Goal: Transaction & Acquisition: Purchase product/service

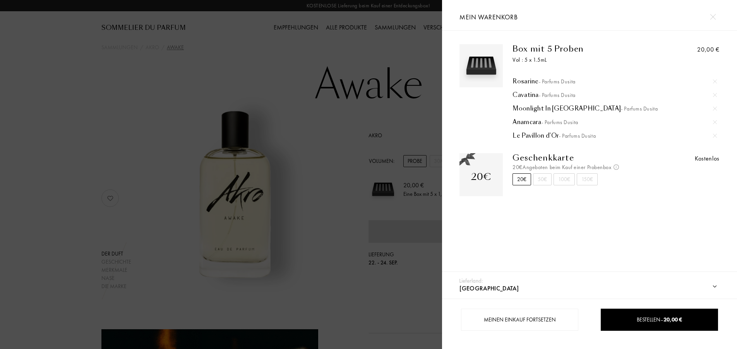
select select "DE"
click at [263, 135] on div at bounding box center [221, 174] width 442 height 349
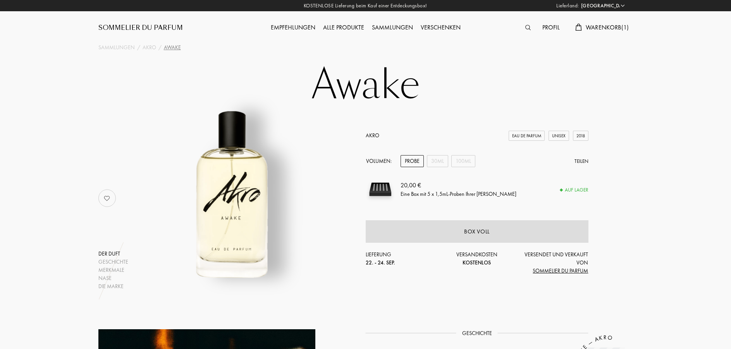
click at [527, 27] on img at bounding box center [527, 27] width 5 height 5
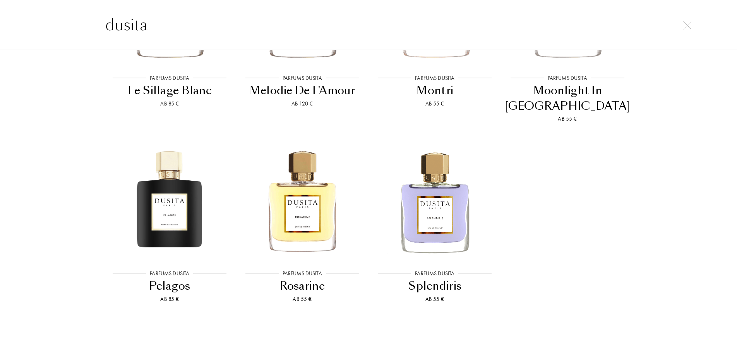
scroll to position [656, 0]
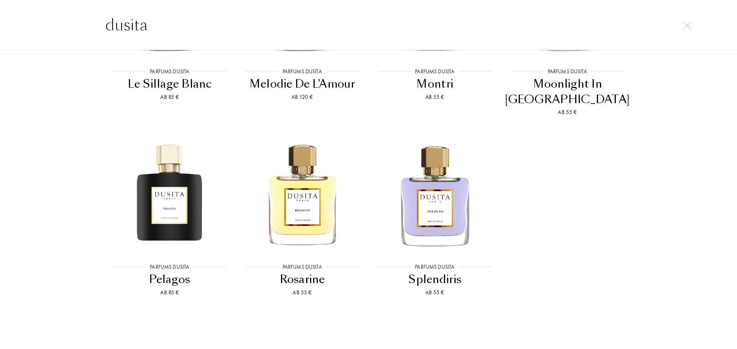
type input "dusita"
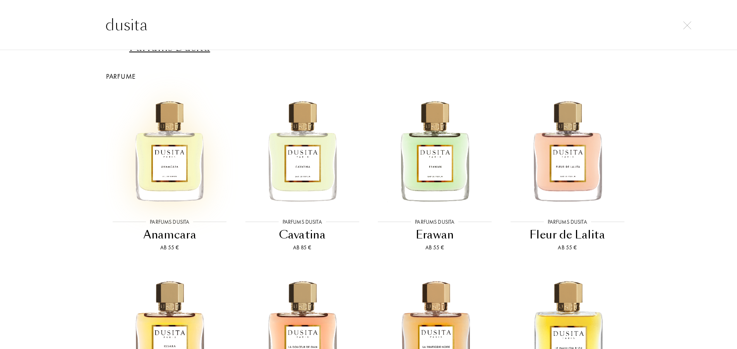
scroll to position [0, 0]
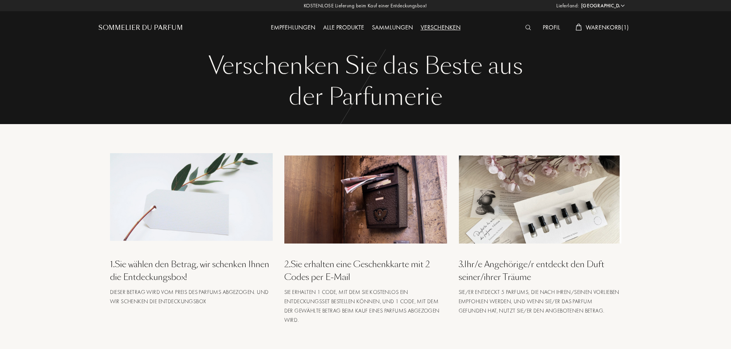
select select "DE"
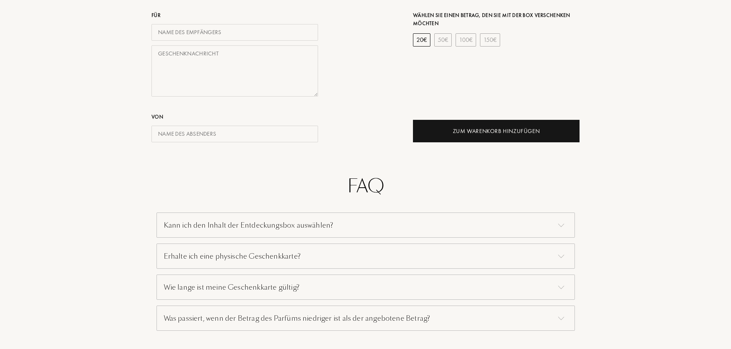
scroll to position [395, 0]
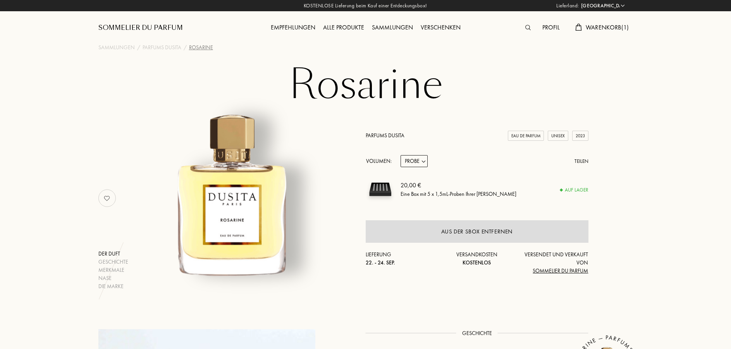
select select "DE"
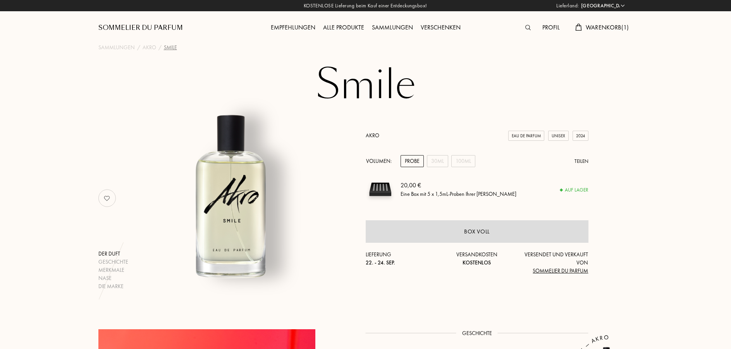
select select "DE"
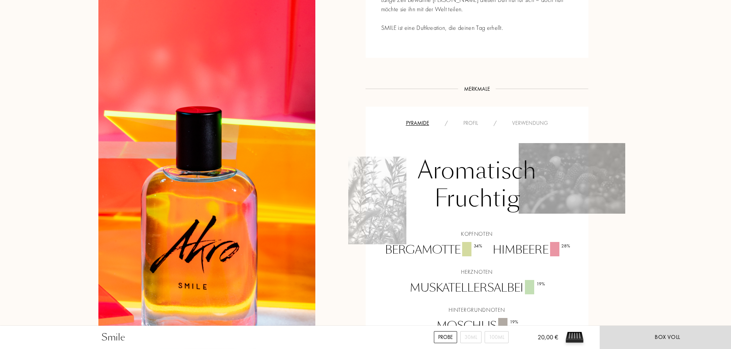
scroll to position [593, 0]
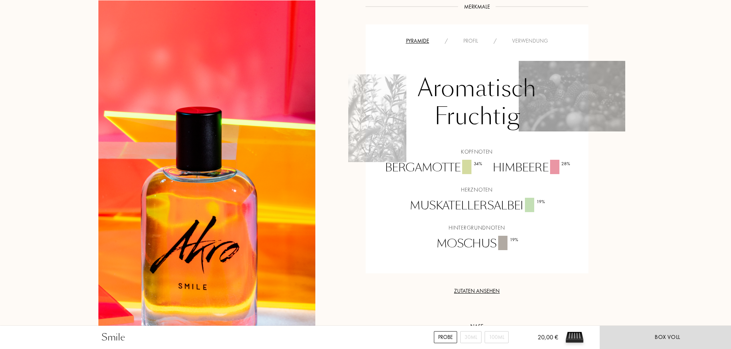
click at [40, 225] on div "Smile Probe 30mL 100mL 20,00 € Box voll Sammlungen / Akro / Smile Smile Der Duf…" at bounding box center [365, 164] width 731 height 1514
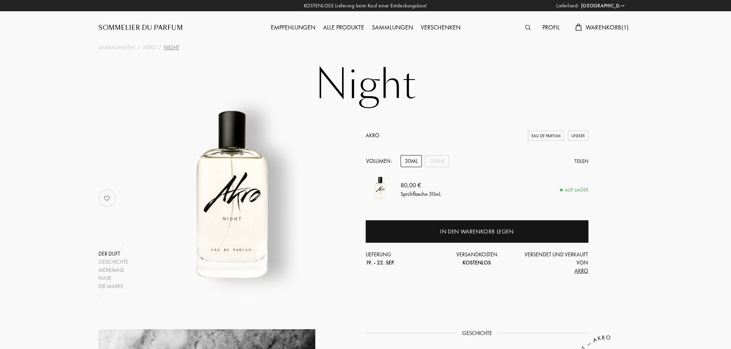
select select "DE"
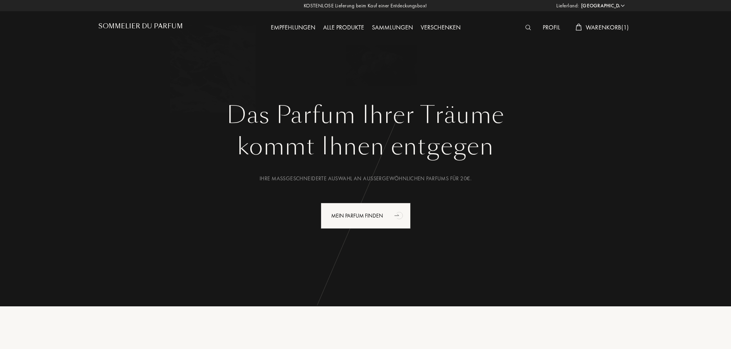
select select "DE"
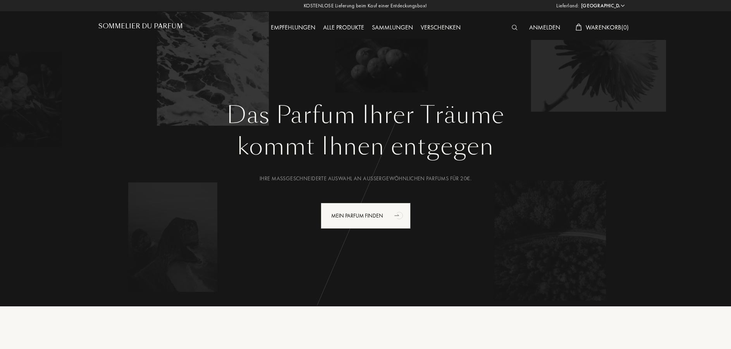
select select "DE"
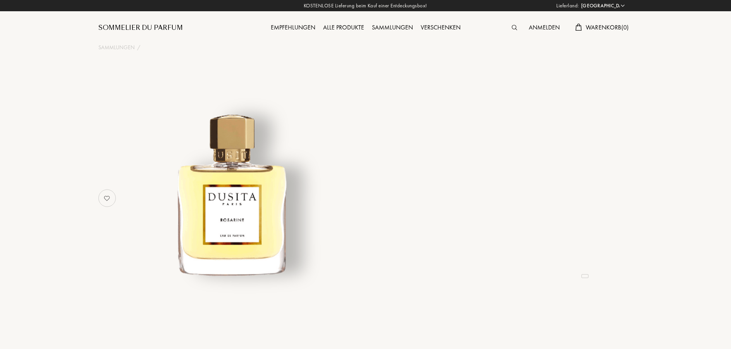
select select "DE"
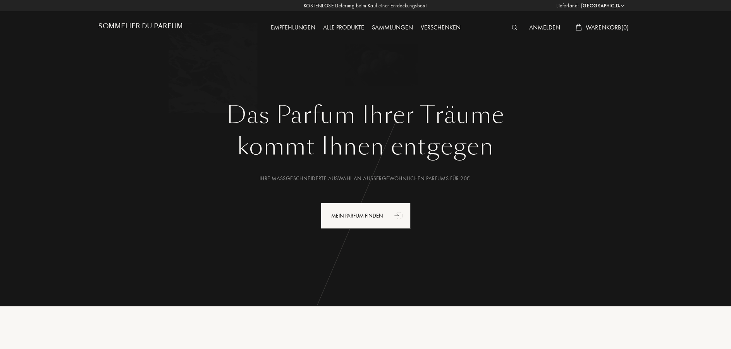
select select "DE"
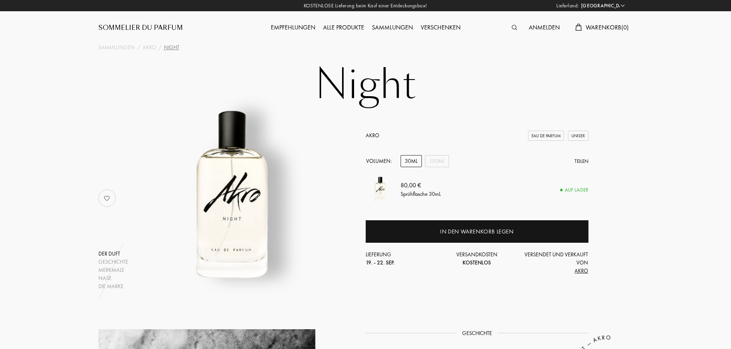
select select "DE"
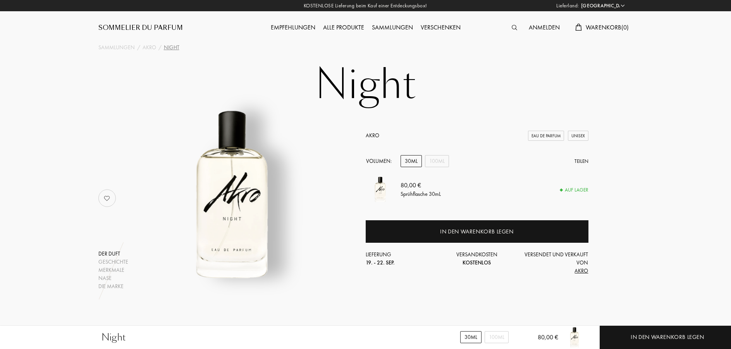
select select "DE"
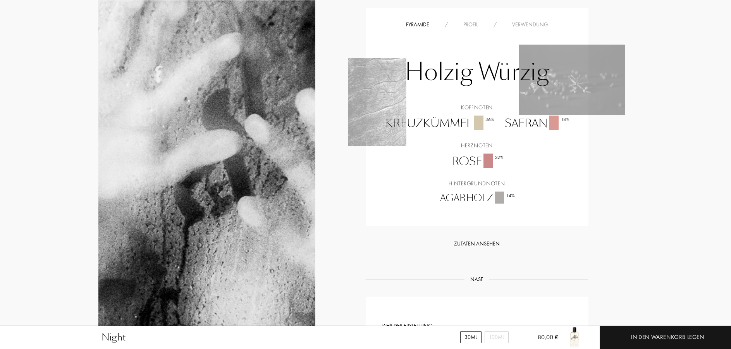
click at [648, 189] on div "Night 30mL 100mL 80,00 € In den Warenkorb legen Sammlungen / Akro / Night Night…" at bounding box center [365, 160] width 731 height 1427
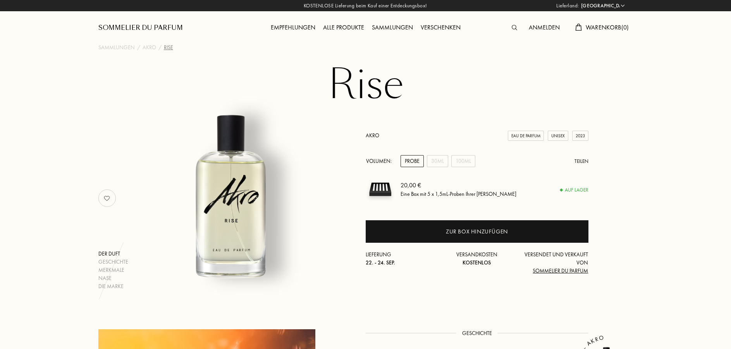
select select "DE"
click at [603, 26] on span "Warenkorb ( 0 )" at bounding box center [607, 27] width 43 height 8
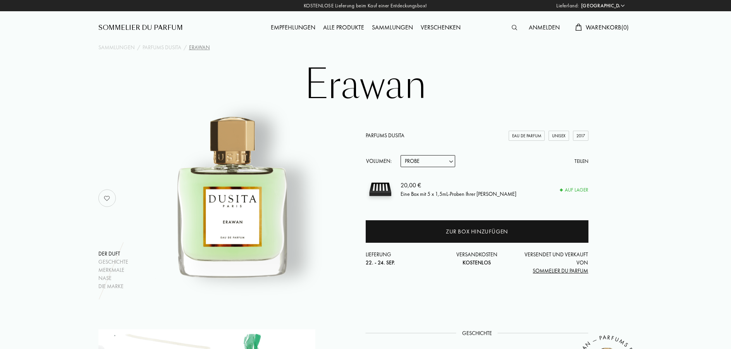
select select "DE"
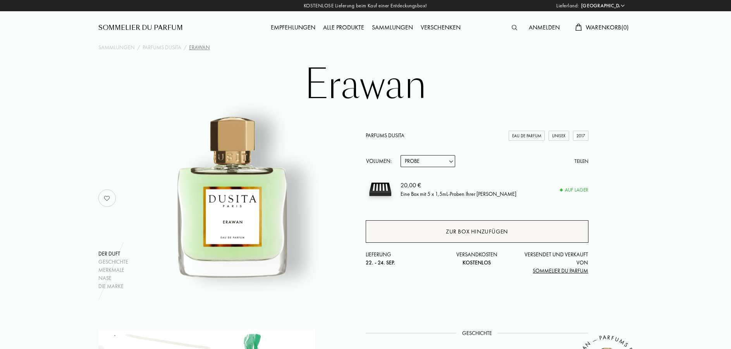
click at [479, 230] on div "Zur Box hinzufügen" at bounding box center [477, 231] width 62 height 9
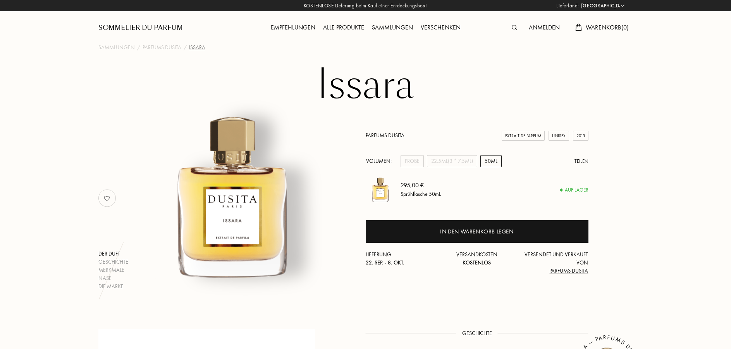
select select "DE"
click at [419, 160] on div "Probe" at bounding box center [411, 161] width 23 height 12
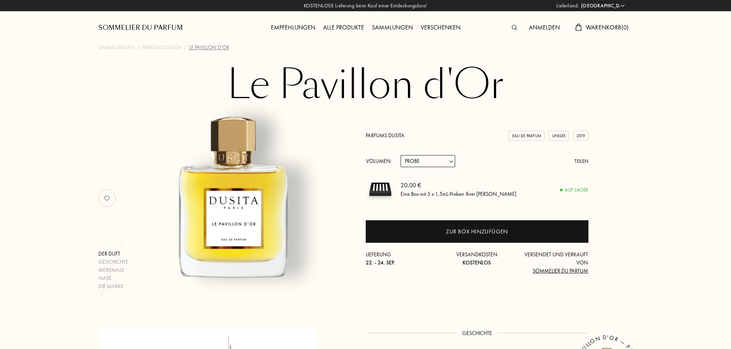
select select "DE"
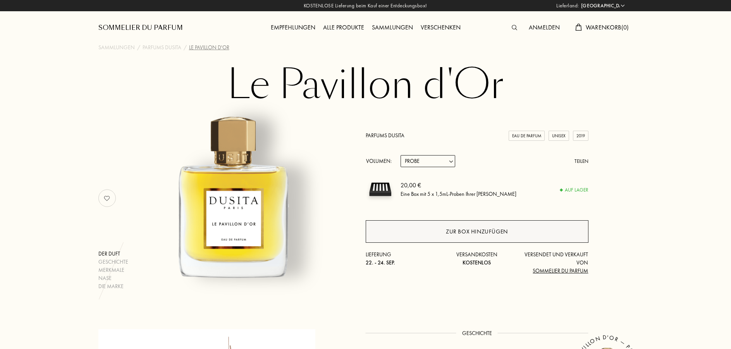
click at [479, 230] on div "Zur Box hinzufügen" at bounding box center [477, 231] width 62 height 9
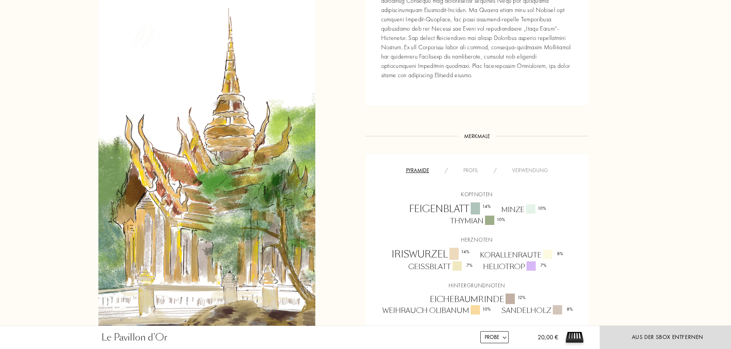
scroll to position [514, 0]
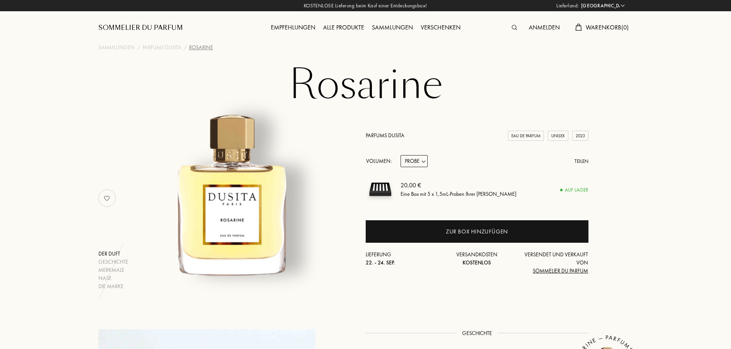
select select "DE"
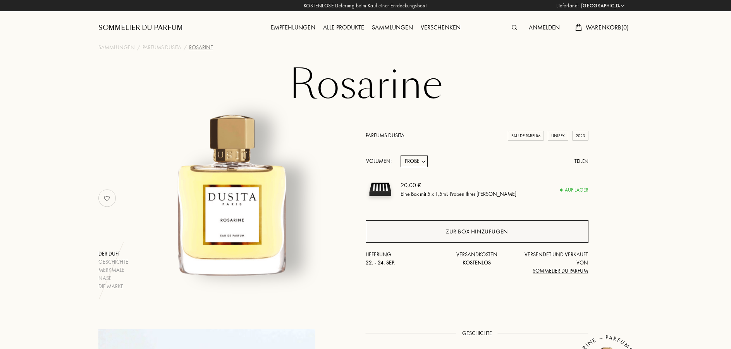
click at [435, 233] on div "Zur Box hinzufügen" at bounding box center [477, 231] width 223 height 22
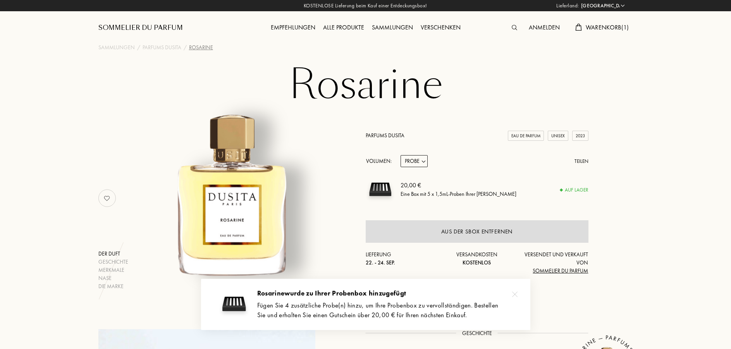
click at [605, 24] on span "Warenkorb ( 1 )" at bounding box center [607, 27] width 43 height 8
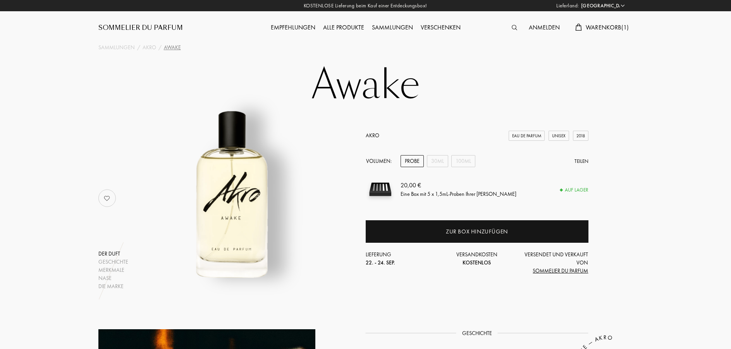
select select "DE"
click at [290, 27] on div "Empfehlungen" at bounding box center [293, 28] width 52 height 10
select select "DE"
click at [352, 28] on div "Alle Produkte" at bounding box center [343, 28] width 49 height 10
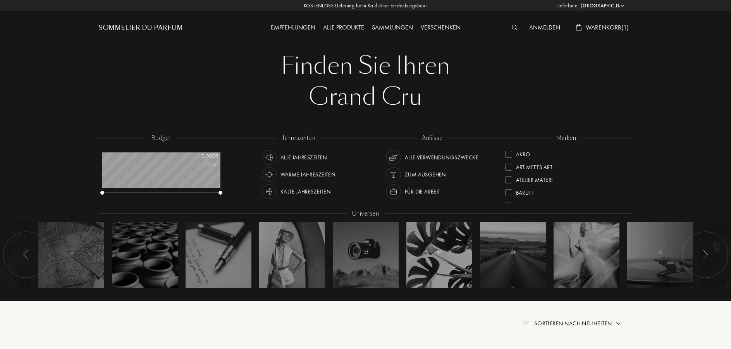
select select "DE"
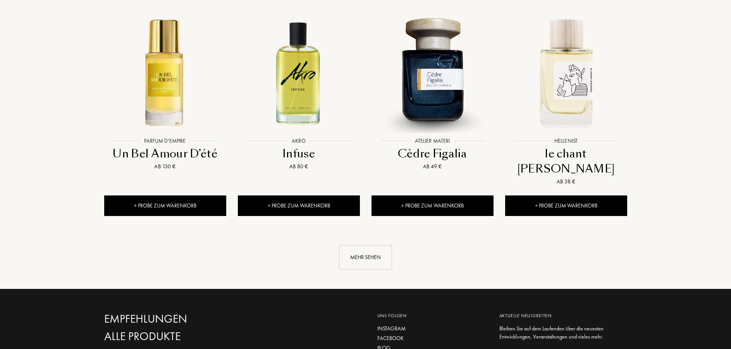
scroll to position [790, 0]
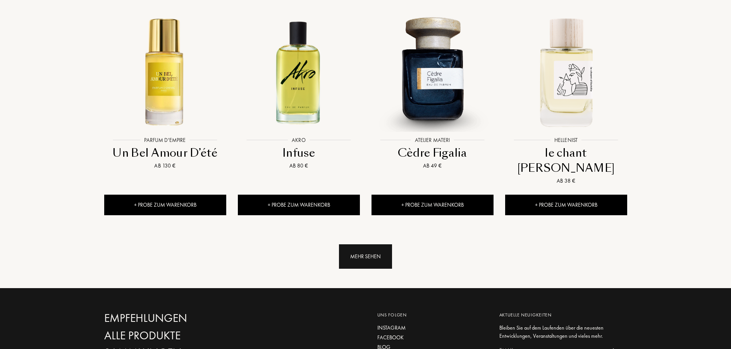
click at [376, 244] on div "Mehr sehen" at bounding box center [365, 256] width 53 height 24
click at [376, 244] on div "..." at bounding box center [365, 256] width 523 height 24
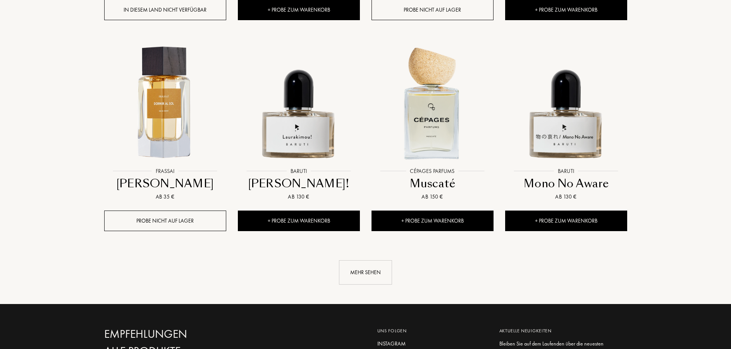
scroll to position [1422, 0]
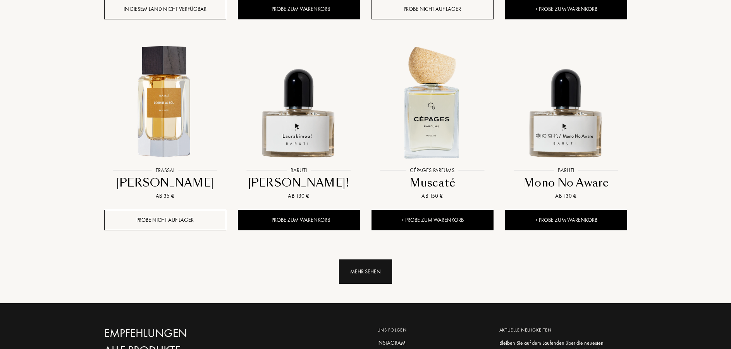
click at [387, 259] on div "Mehr sehen" at bounding box center [365, 271] width 53 height 24
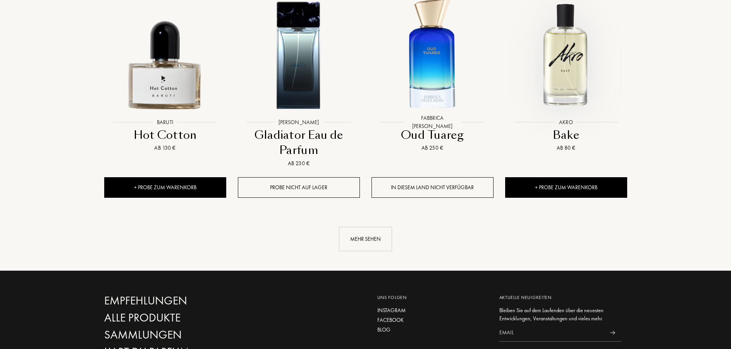
scroll to position [2173, 0]
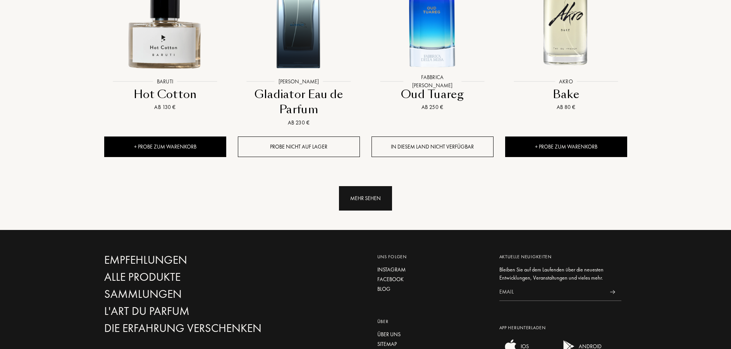
click at [373, 186] on div "Mehr sehen" at bounding box center [365, 198] width 53 height 24
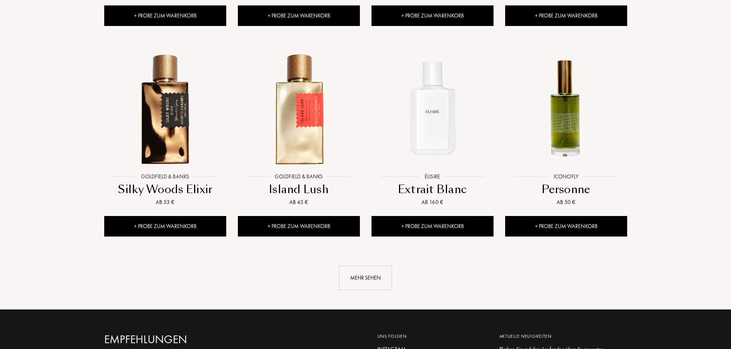
scroll to position [2765, 0]
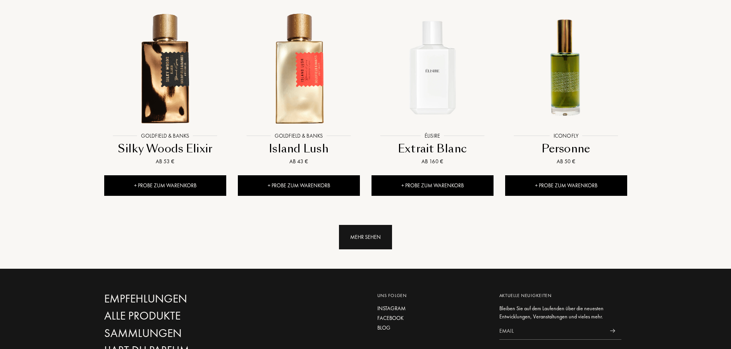
click at [365, 225] on div "Mehr sehen" at bounding box center [365, 237] width 53 height 24
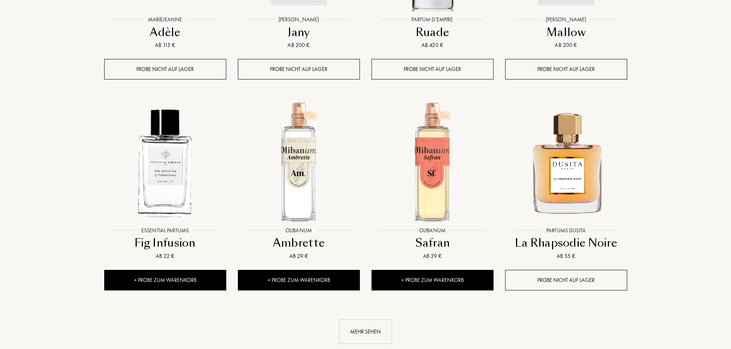
scroll to position [3318, 0]
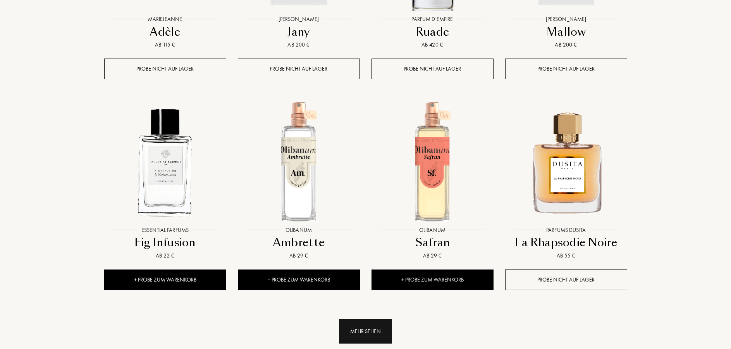
click at [361, 319] on div "Mehr sehen" at bounding box center [365, 331] width 53 height 24
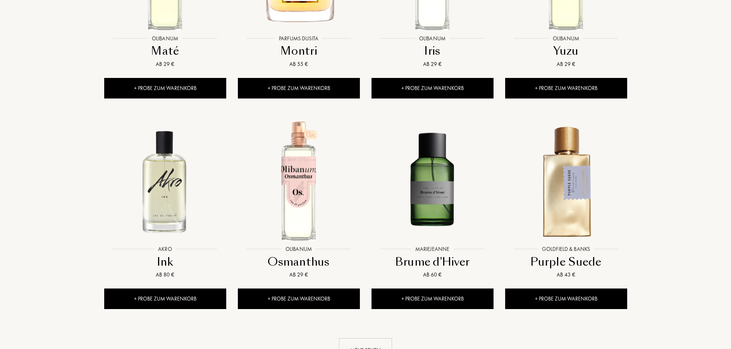
scroll to position [3950, 0]
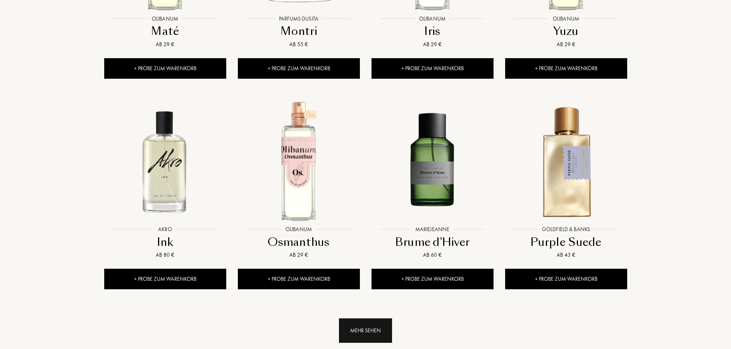
click at [352, 318] on div "Mehr sehen" at bounding box center [365, 330] width 53 height 24
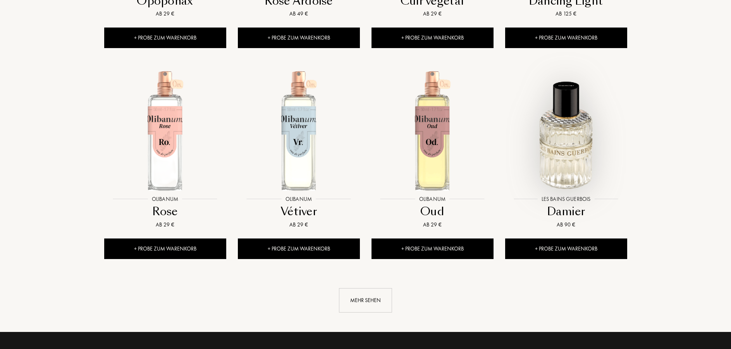
scroll to position [4622, 0]
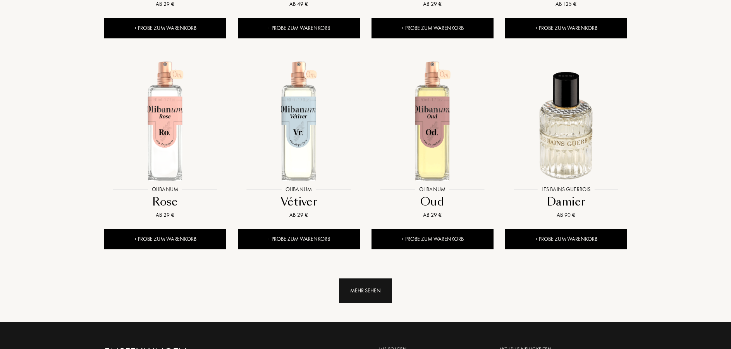
click at [388, 278] on div "Mehr sehen" at bounding box center [365, 290] width 53 height 24
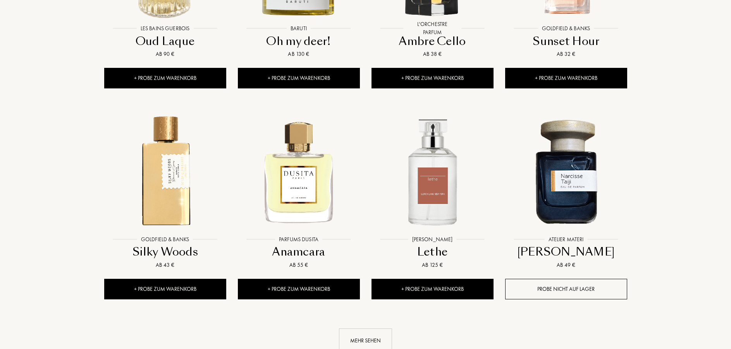
scroll to position [5215, 0]
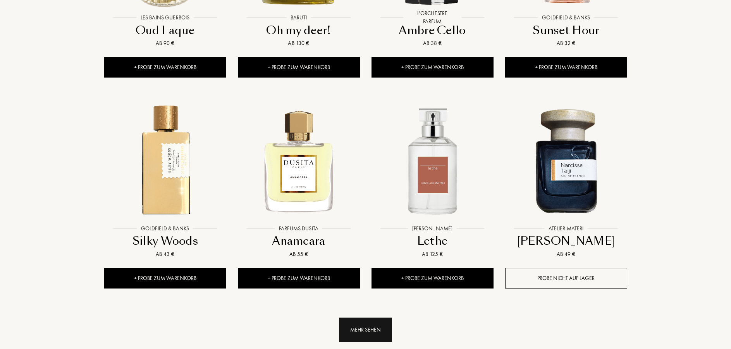
click at [371, 317] on div "Mehr sehen" at bounding box center [365, 329] width 53 height 24
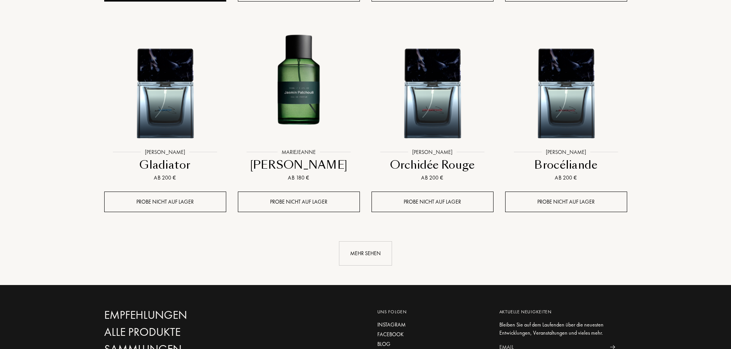
scroll to position [5926, 0]
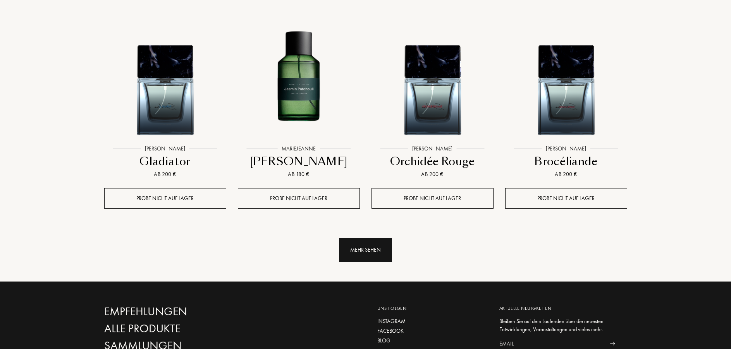
click at [390, 237] on div "Mehr sehen" at bounding box center [365, 249] width 53 height 24
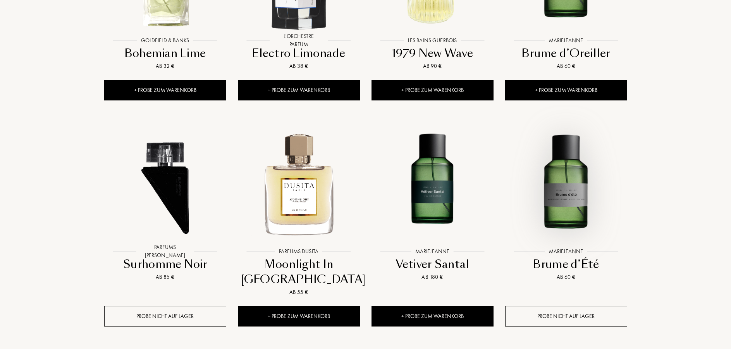
scroll to position [6479, 0]
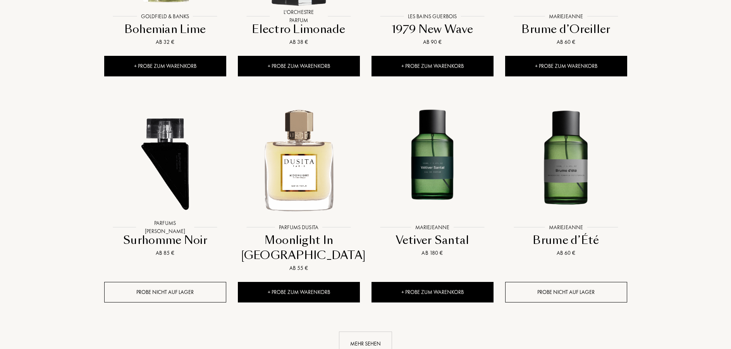
click at [394, 331] on link "Mehr sehen" at bounding box center [365, 343] width 523 height 24
click at [383, 331] on div "Mehr sehen" at bounding box center [365, 343] width 53 height 24
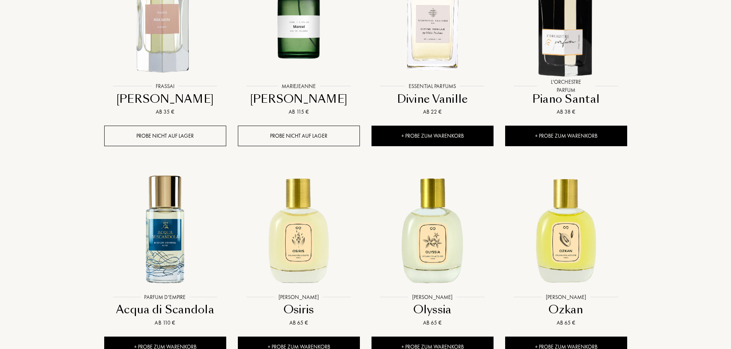
scroll to position [7111, 0]
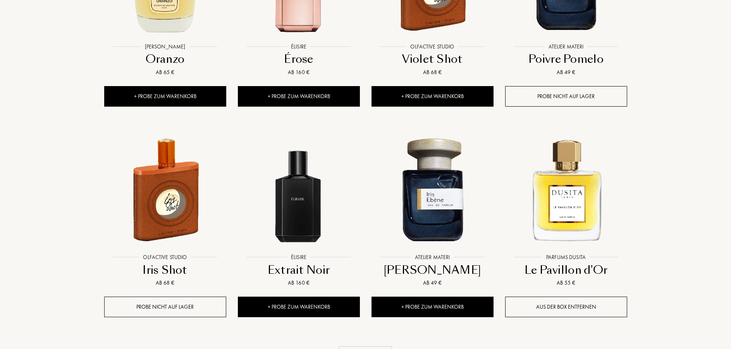
scroll to position [7743, 0]
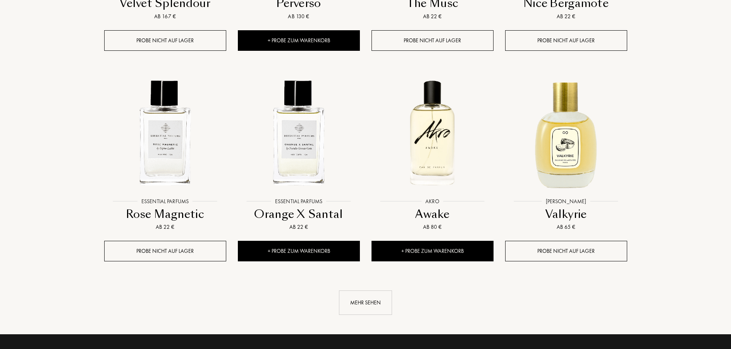
scroll to position [8454, 0]
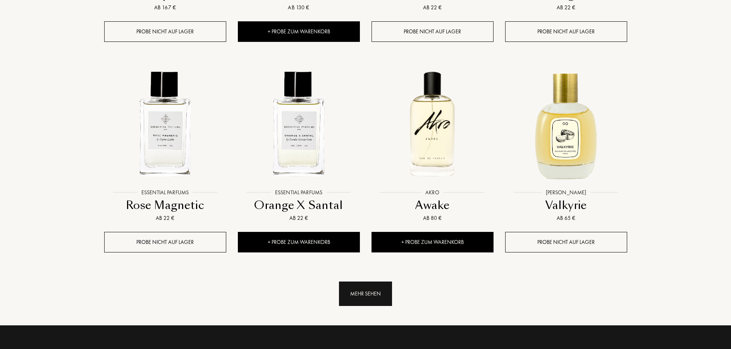
click at [388, 281] on div "Mehr sehen" at bounding box center [365, 293] width 53 height 24
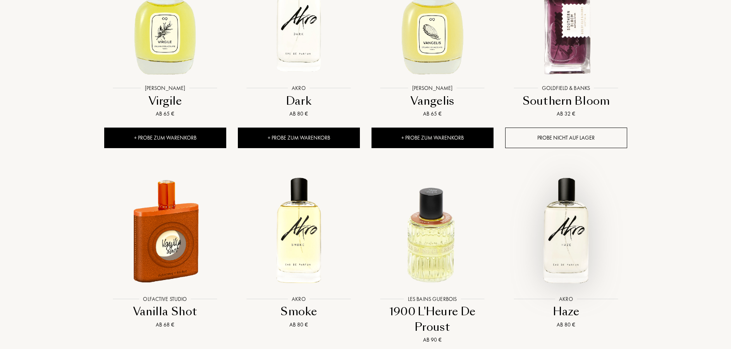
scroll to position [9046, 0]
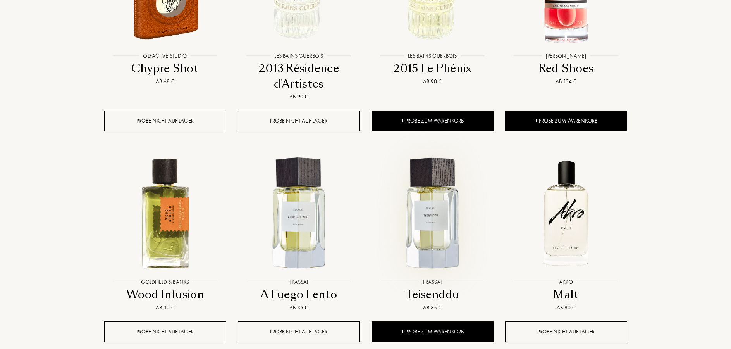
scroll to position [9758, 0]
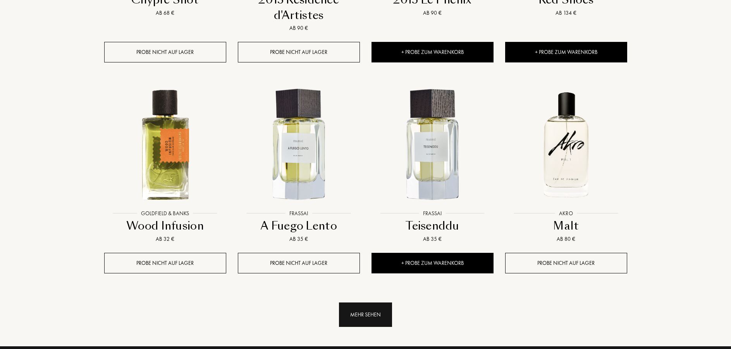
click at [378, 302] on div "Mehr sehen" at bounding box center [365, 314] width 53 height 24
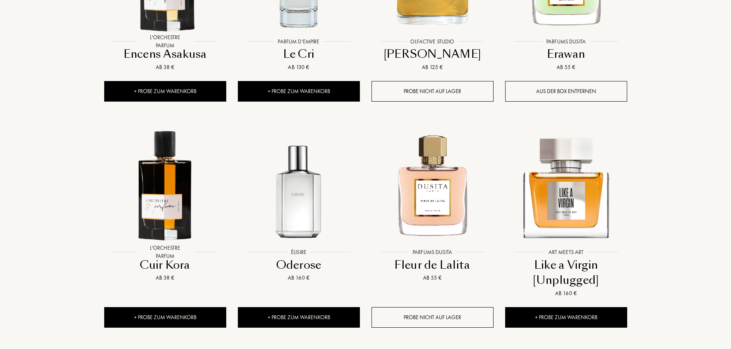
scroll to position [10390, 0]
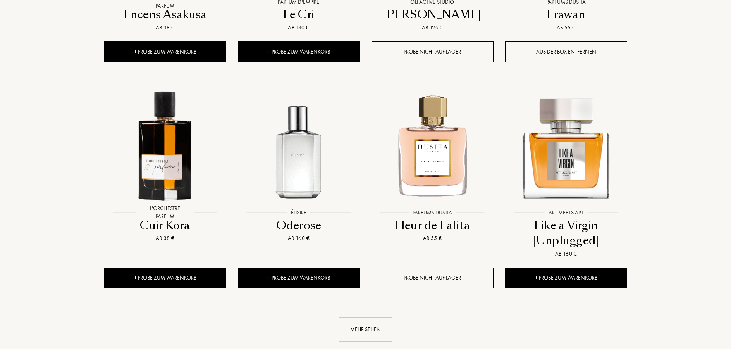
click at [378, 317] on div "Mehr sehen" at bounding box center [365, 329] width 53 height 24
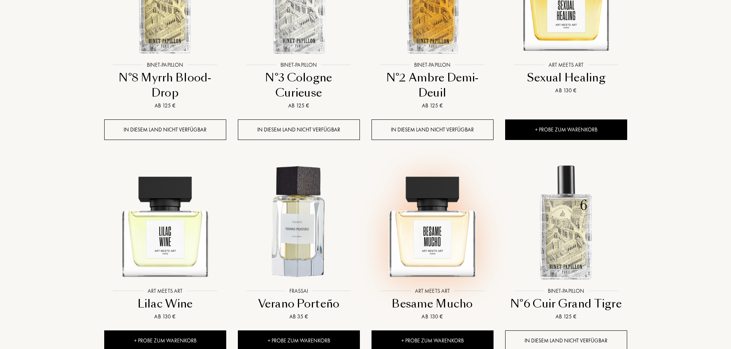
scroll to position [10982, 0]
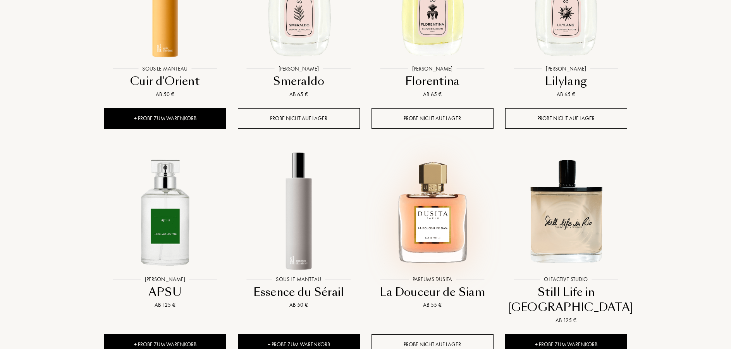
scroll to position [11654, 0]
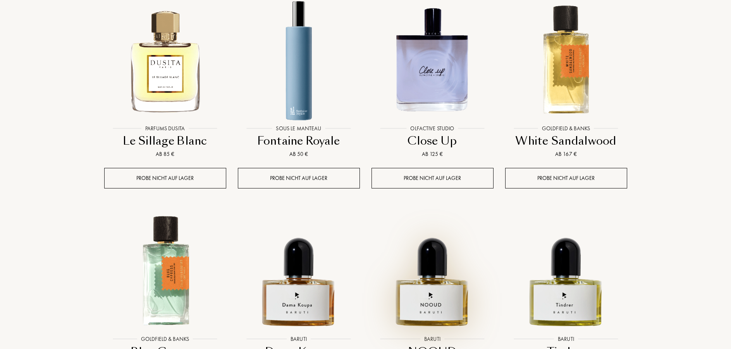
scroll to position [12246, 0]
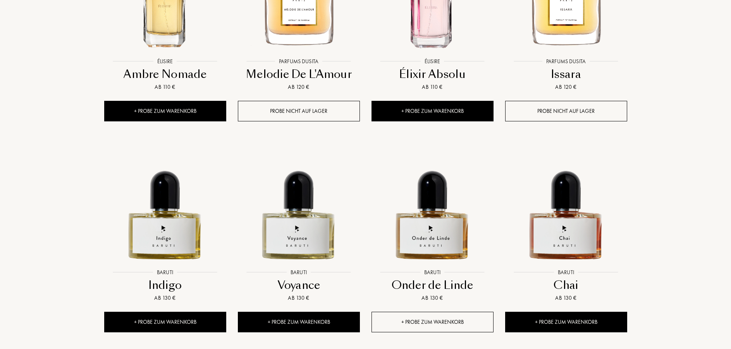
scroll to position [12918, 0]
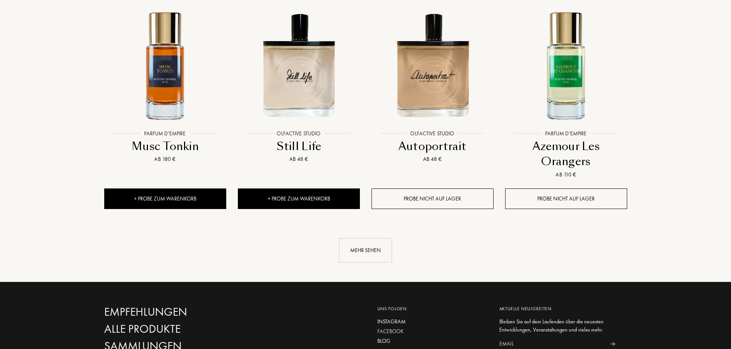
scroll to position [13708, 0]
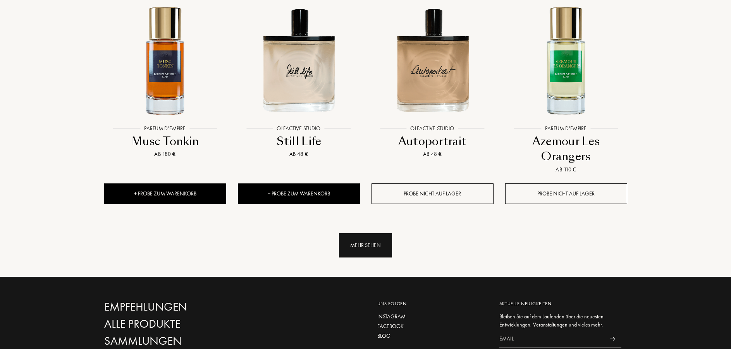
click at [349, 233] on div "Mehr sehen" at bounding box center [365, 245] width 53 height 24
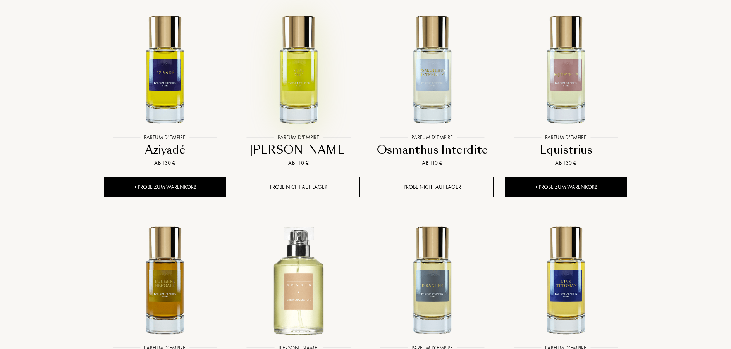
scroll to position [14142, 0]
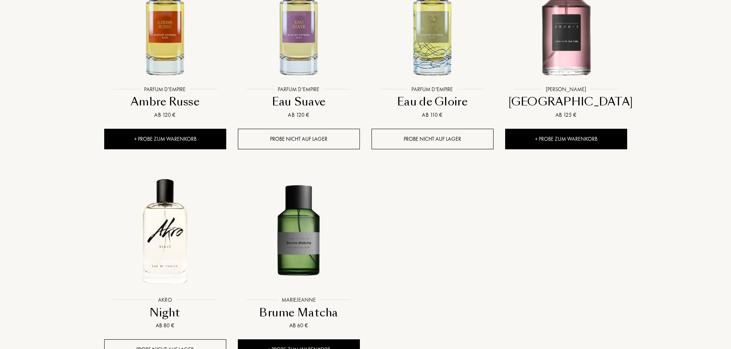
scroll to position [14586, 0]
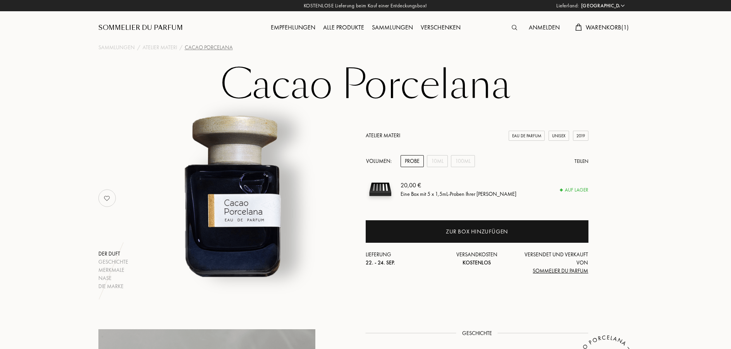
select select "DE"
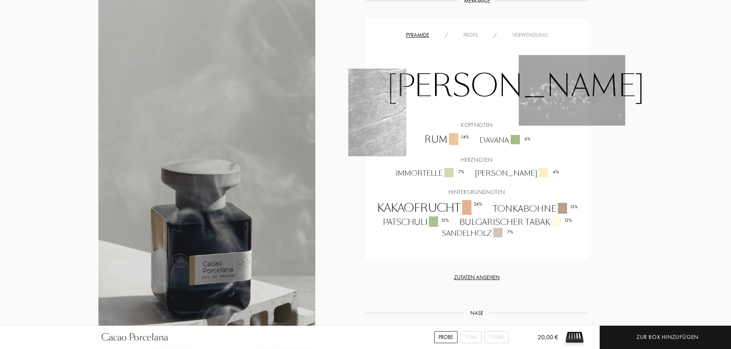
scroll to position [593, 0]
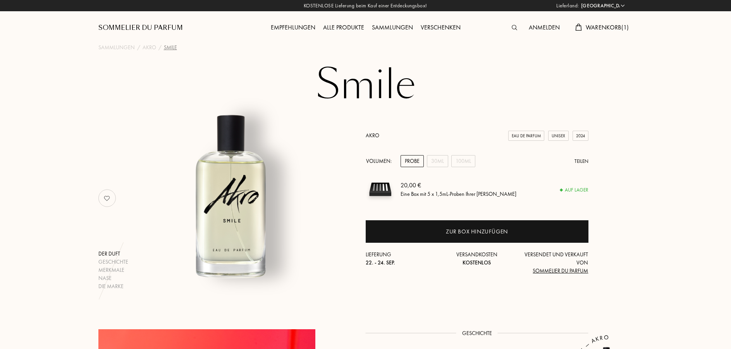
select select "DE"
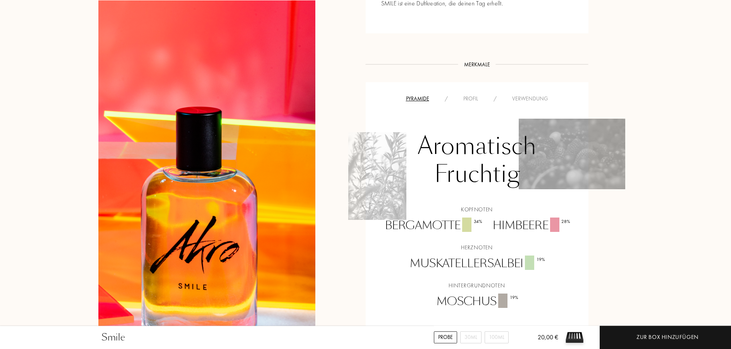
scroll to position [553, 0]
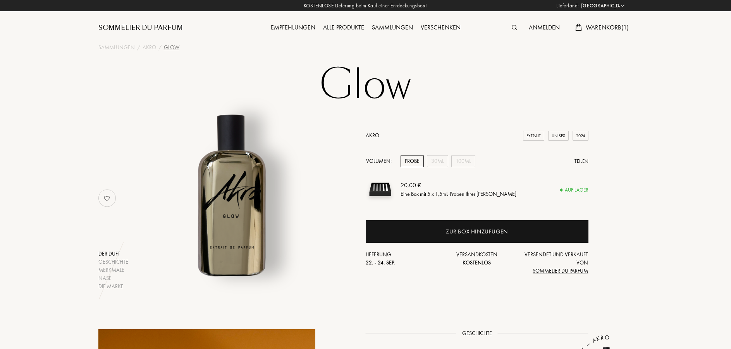
select select "DE"
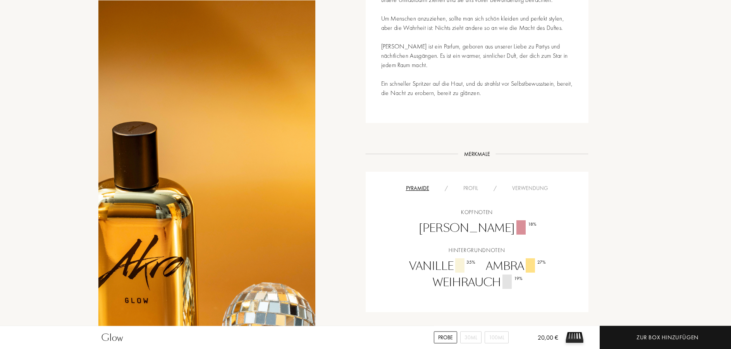
scroll to position [514, 0]
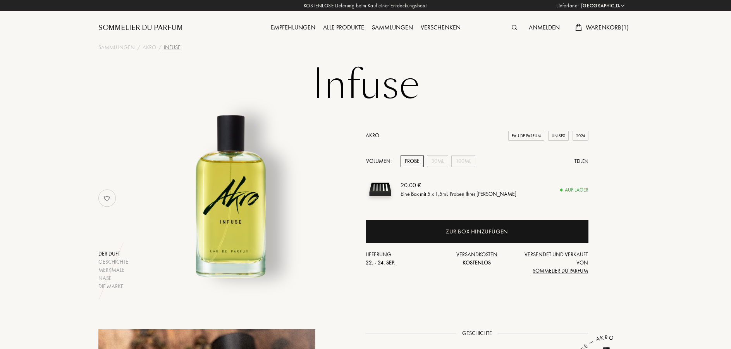
select select "DE"
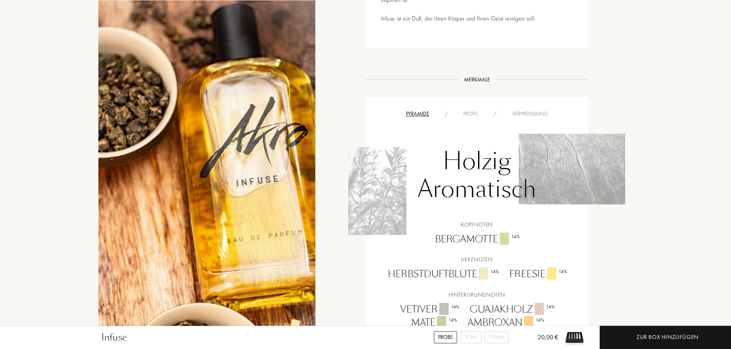
scroll to position [514, 0]
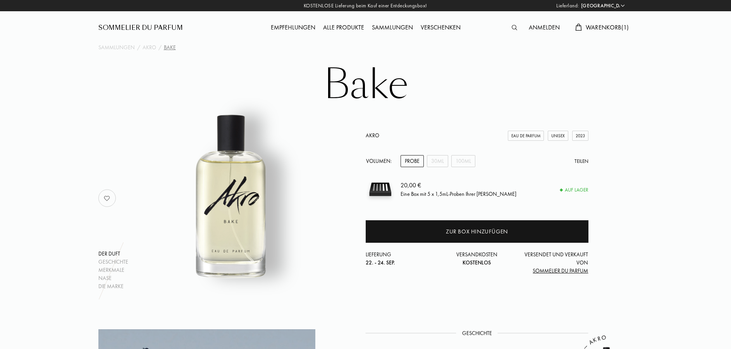
select select "DE"
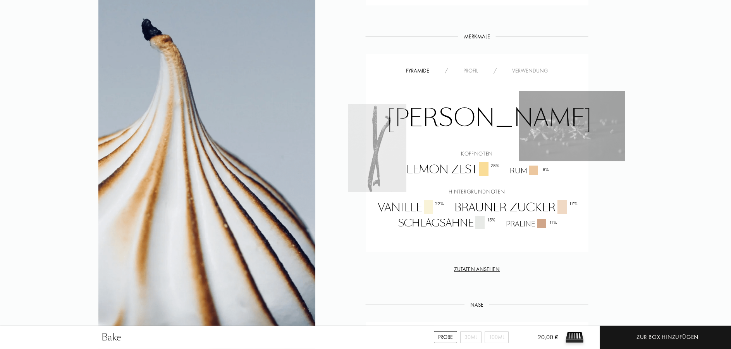
scroll to position [514, 0]
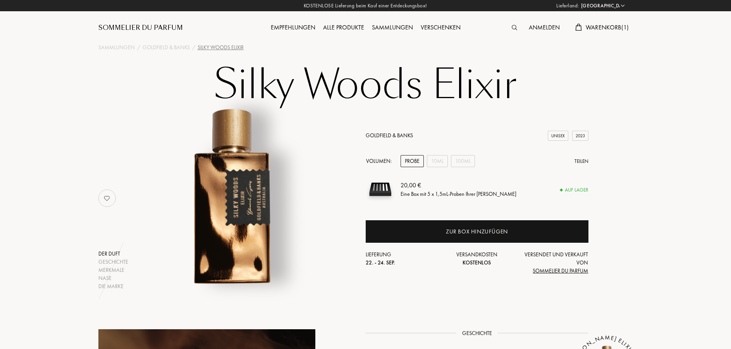
select select "DE"
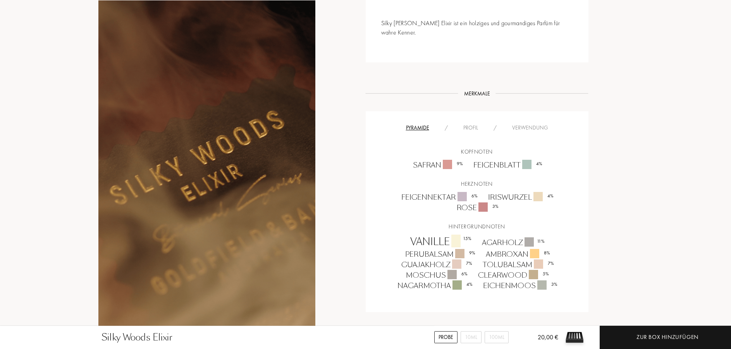
scroll to position [474, 0]
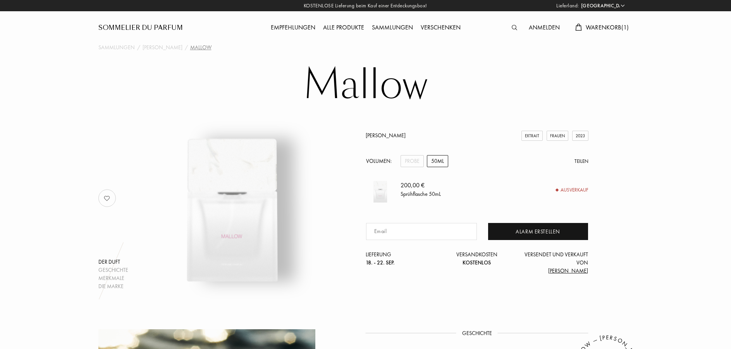
select select "DE"
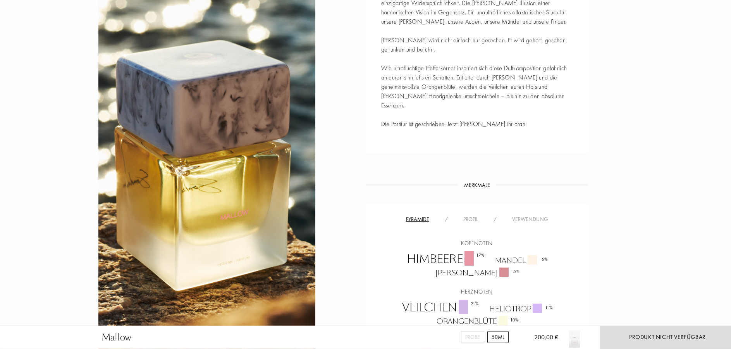
scroll to position [395, 0]
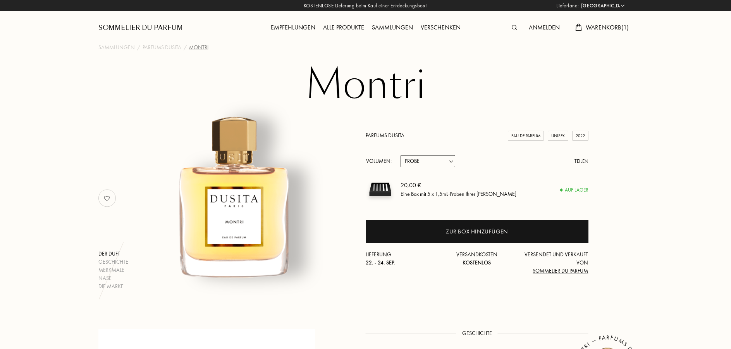
select select "DE"
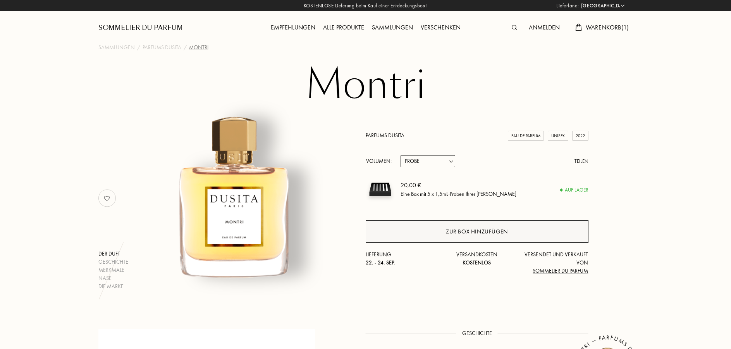
click at [418, 226] on div "Zur Box hinzufügen" at bounding box center [477, 231] width 223 height 22
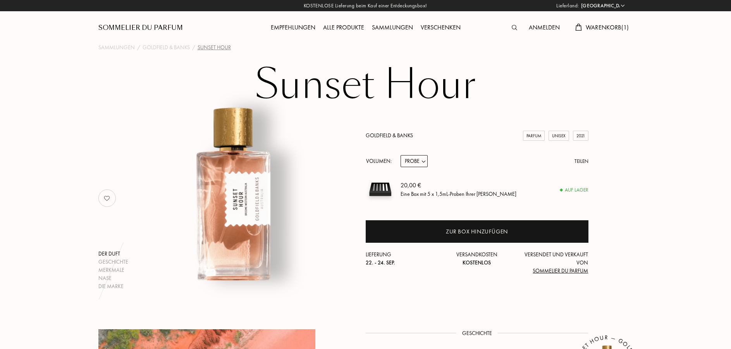
select select "DE"
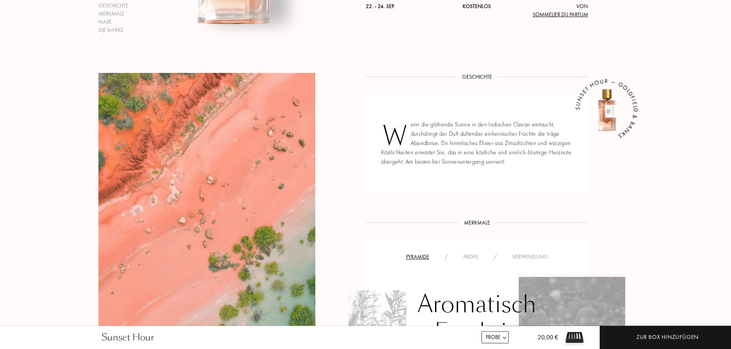
scroll to position [158, 0]
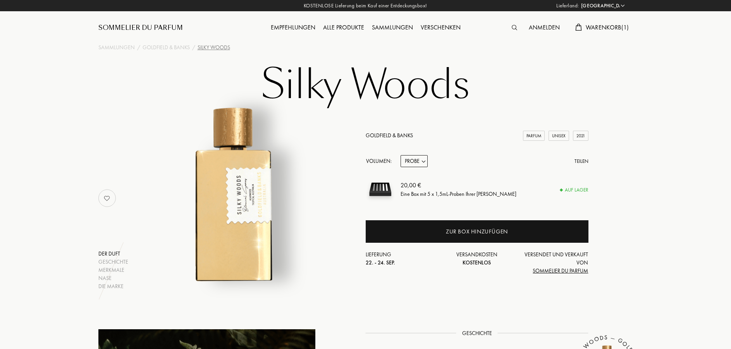
select select "DE"
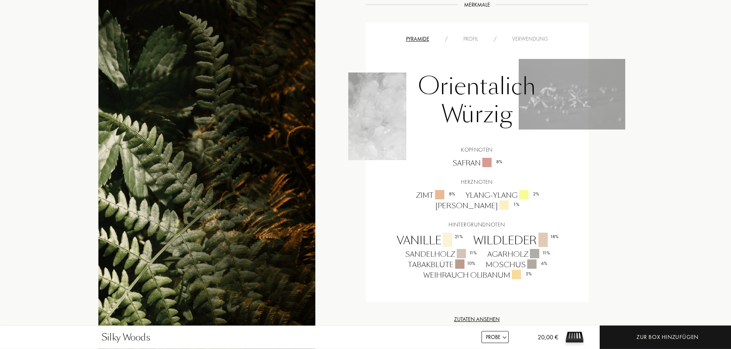
scroll to position [474, 0]
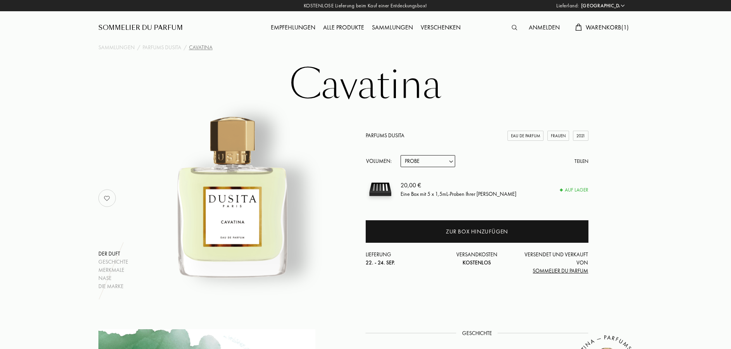
select select "DE"
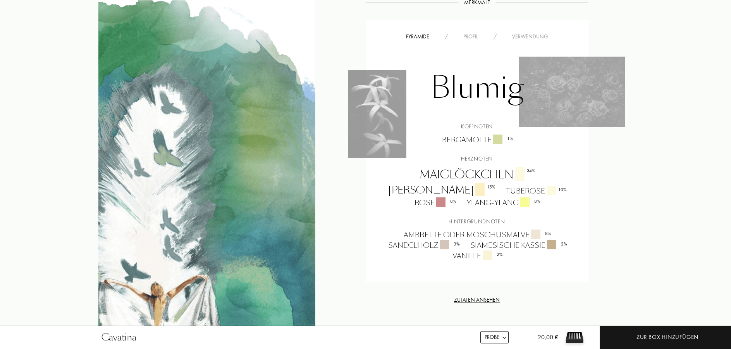
scroll to position [632, 0]
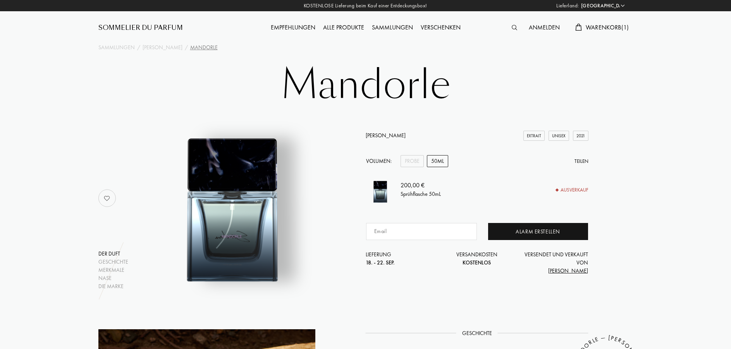
select select "DE"
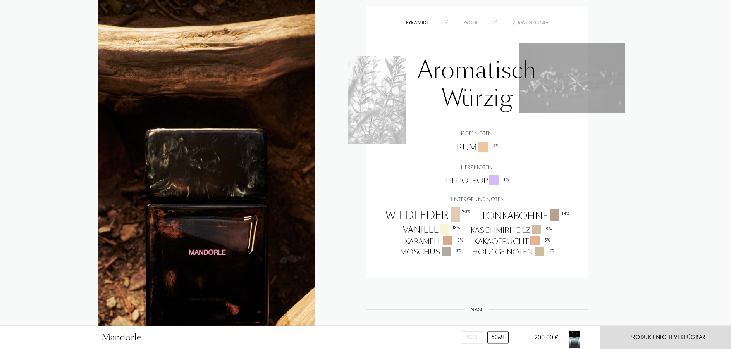
scroll to position [593, 0]
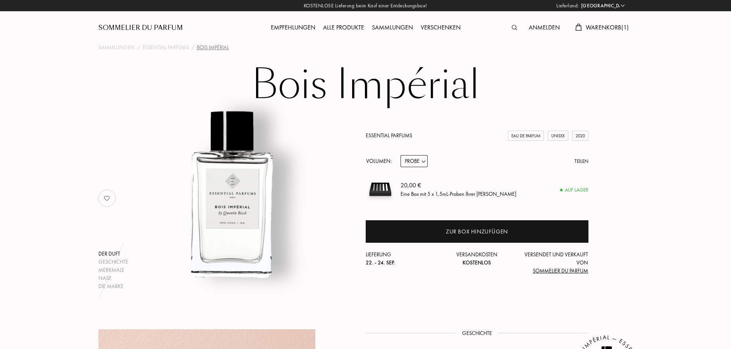
select select "DE"
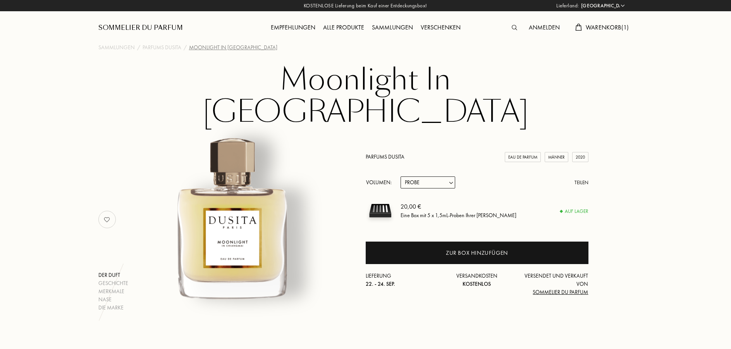
select select "DE"
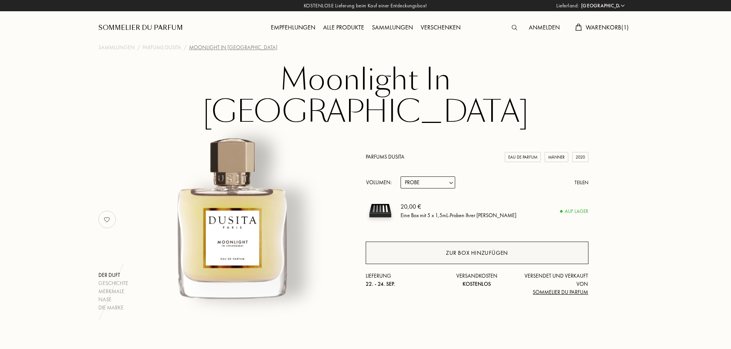
click at [465, 248] on div "Zur Box hinzufügen" at bounding box center [477, 252] width 62 height 9
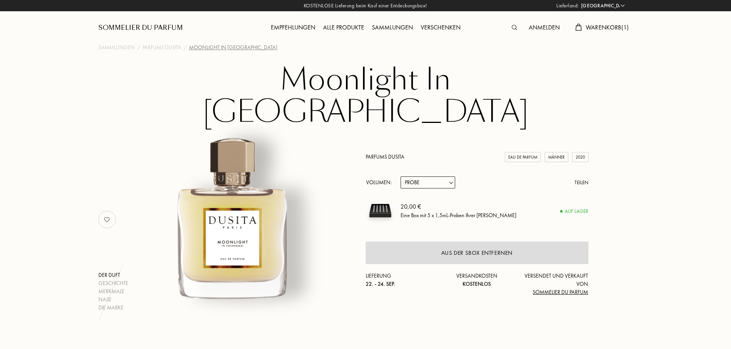
click at [592, 29] on span "Warenkorb ( 1 )" at bounding box center [607, 27] width 43 height 8
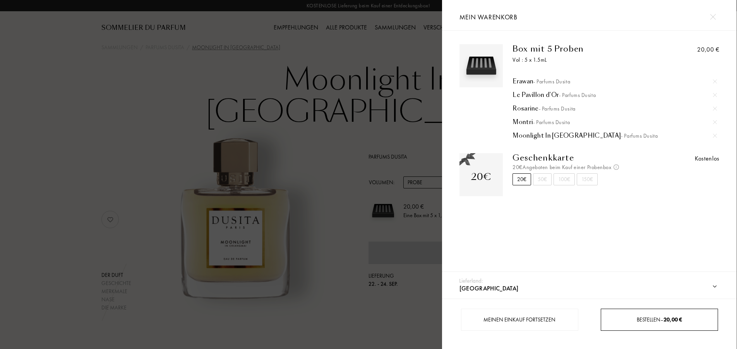
click at [670, 314] on div "Bestellen – 20,00 €" at bounding box center [659, 319] width 117 height 22
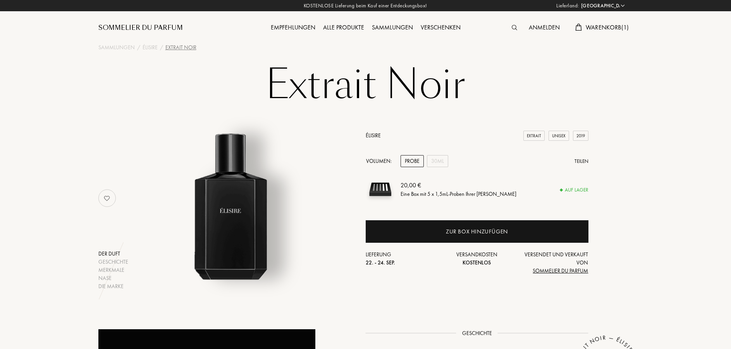
select select "DE"
click at [369, 134] on link "Élisire" at bounding box center [373, 135] width 15 height 7
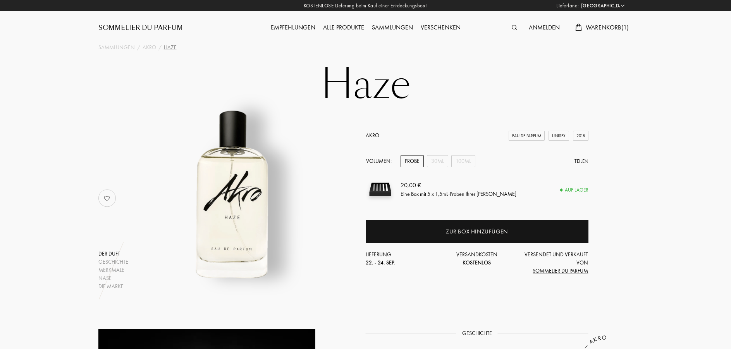
select select "DE"
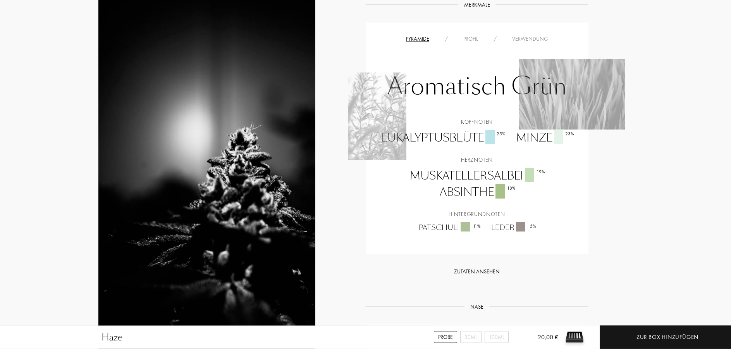
scroll to position [514, 0]
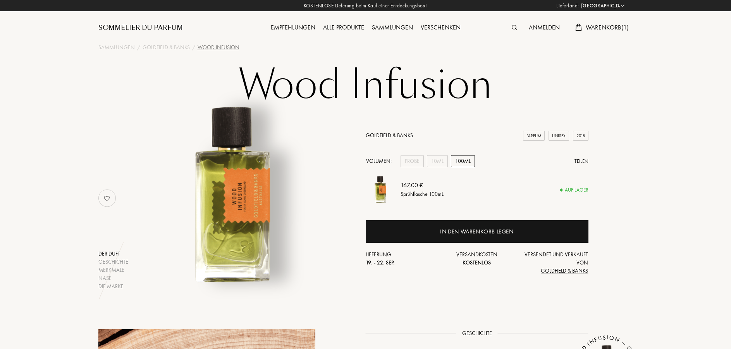
select select "DE"
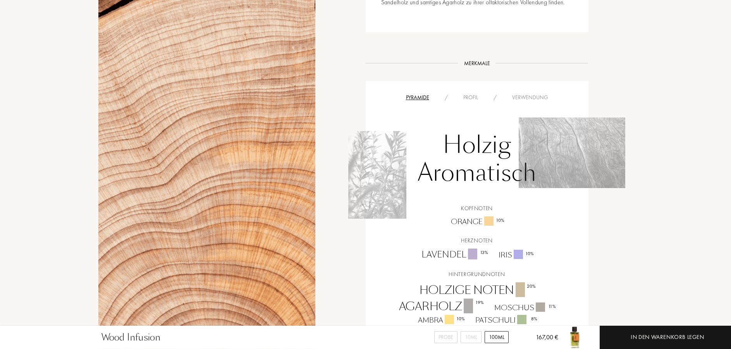
scroll to position [474, 0]
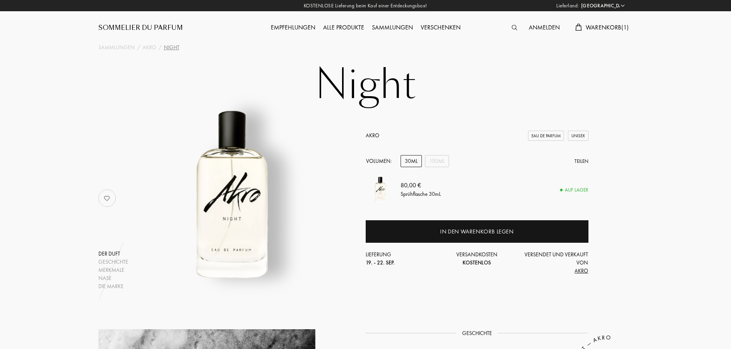
select select "DE"
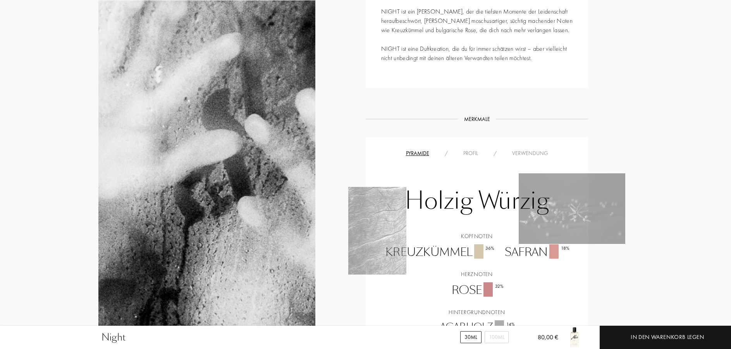
scroll to position [474, 0]
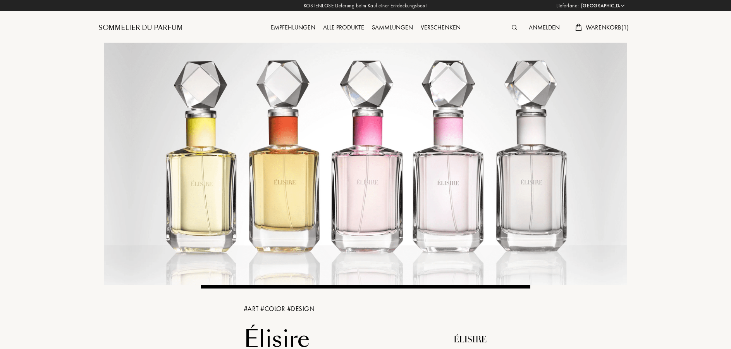
select select "DE"
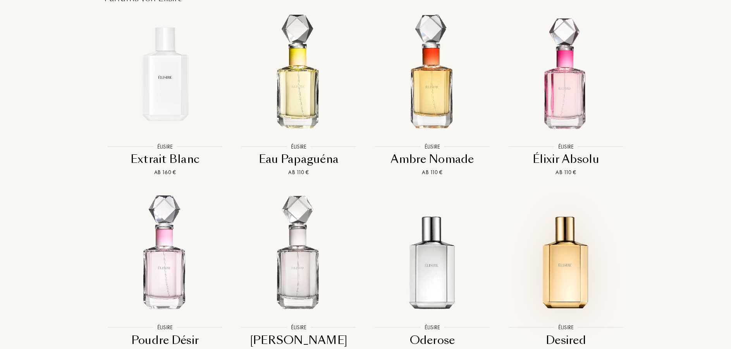
scroll to position [711, 0]
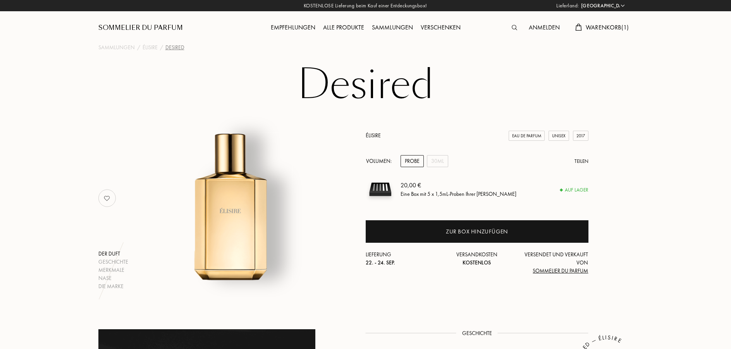
select select "DE"
click at [594, 29] on span "Warenkorb ( 1 )" at bounding box center [607, 27] width 43 height 8
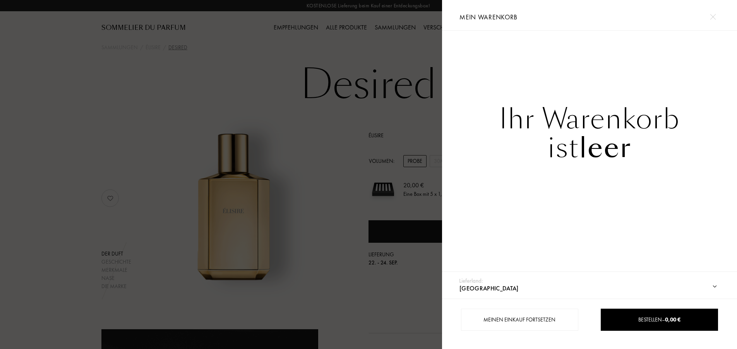
click at [246, 49] on div at bounding box center [221, 174] width 442 height 349
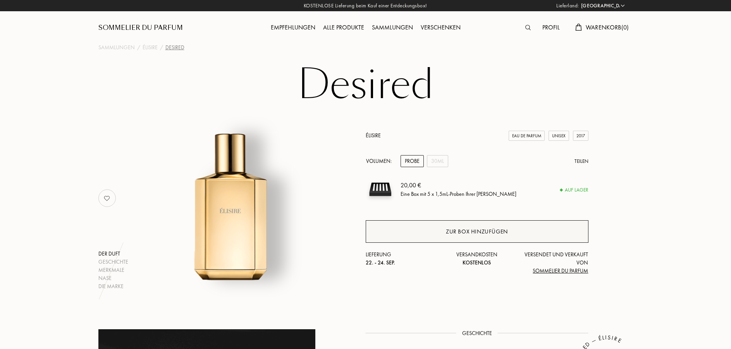
click at [462, 234] on div "Zur Box hinzufügen" at bounding box center [477, 231] width 62 height 9
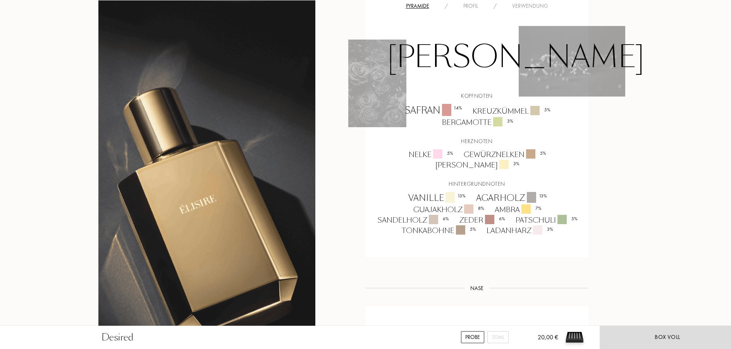
scroll to position [553, 0]
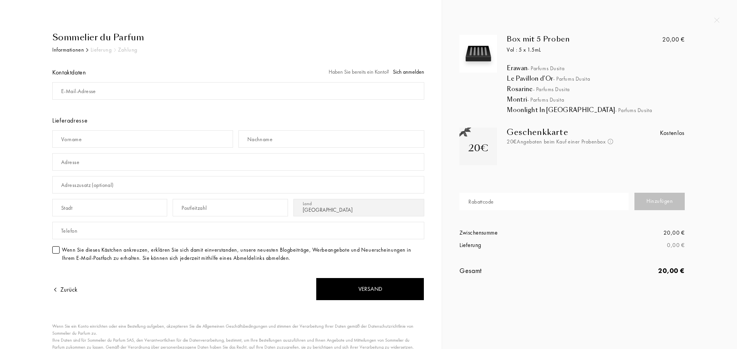
select select "DE"
click at [64, 139] on div "Vorname" at bounding box center [71, 139] width 21 height 8
click at [64, 139] on input "text" at bounding box center [142, 138] width 181 height 17
click at [53, 251] on div at bounding box center [55, 249] width 7 height 7
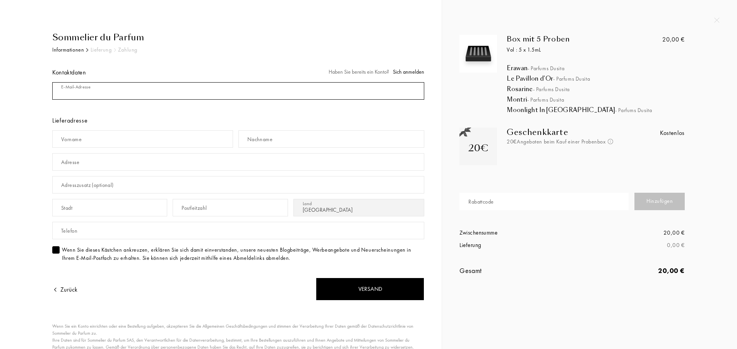
click at [168, 86] on input "mail" at bounding box center [238, 90] width 372 height 17
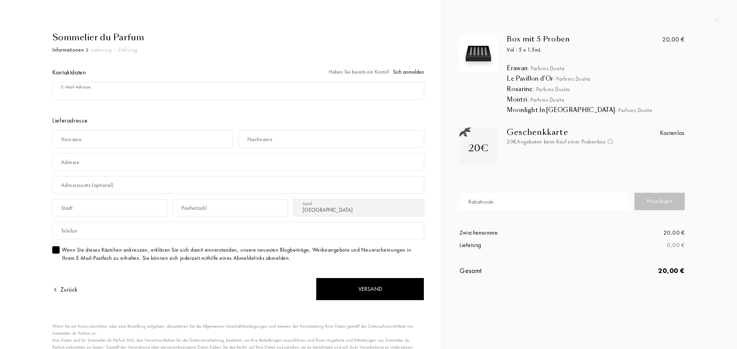
click at [406, 73] on span "Sich anmelden" at bounding box center [408, 71] width 31 height 7
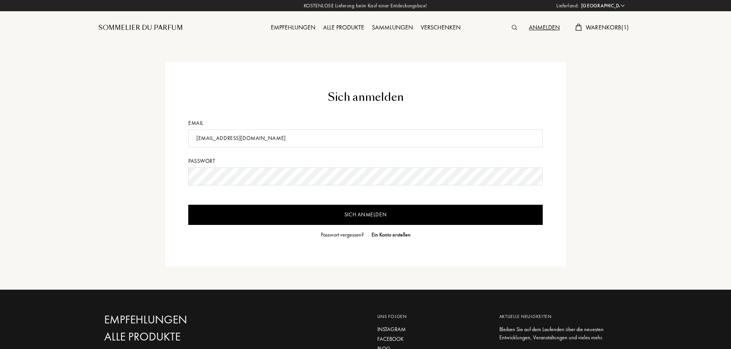
select select "DE"
click at [327, 218] on input "Sich anmelden" at bounding box center [365, 214] width 354 height 20
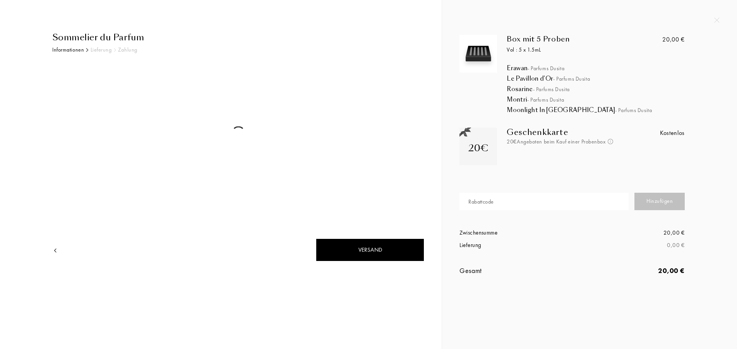
select select "DE"
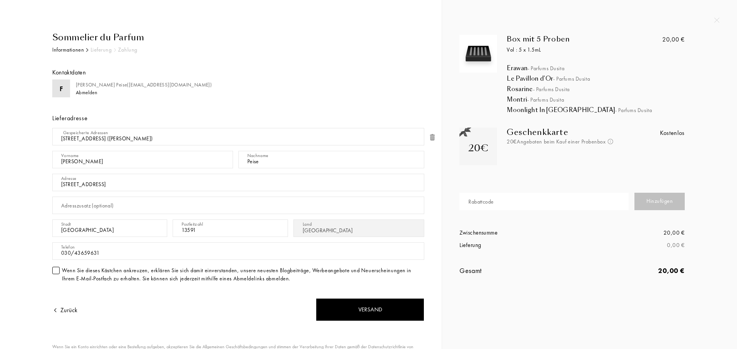
click at [55, 271] on div at bounding box center [55, 269] width 7 height 7
click at [361, 311] on div "Versand" at bounding box center [370, 309] width 108 height 23
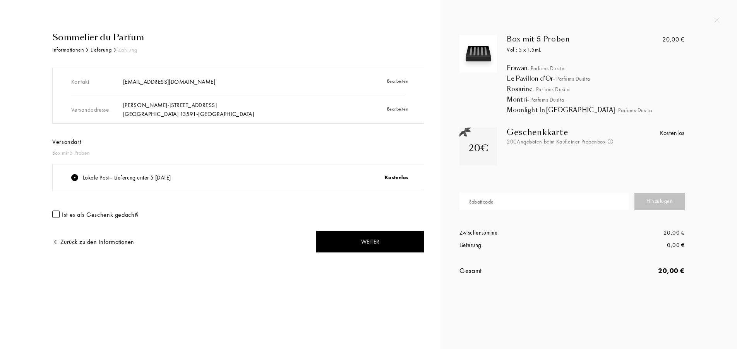
click at [55, 215] on div at bounding box center [55, 213] width 7 height 7
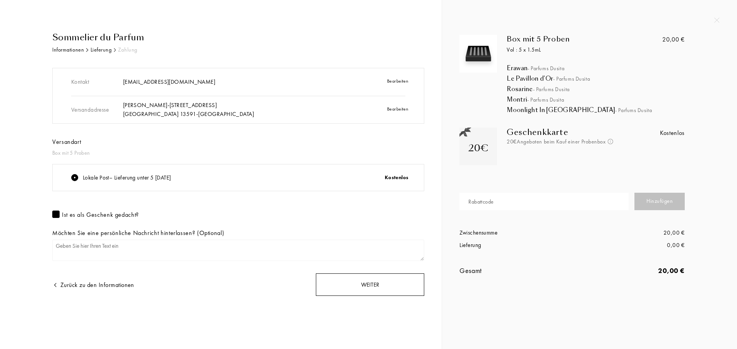
click at [357, 279] on div "Weiter" at bounding box center [370, 284] width 108 height 23
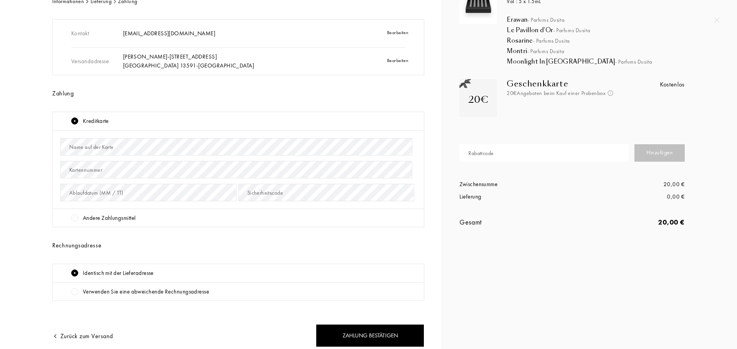
scroll to position [49, 0]
click at [75, 220] on div at bounding box center [74, 217] width 7 height 7
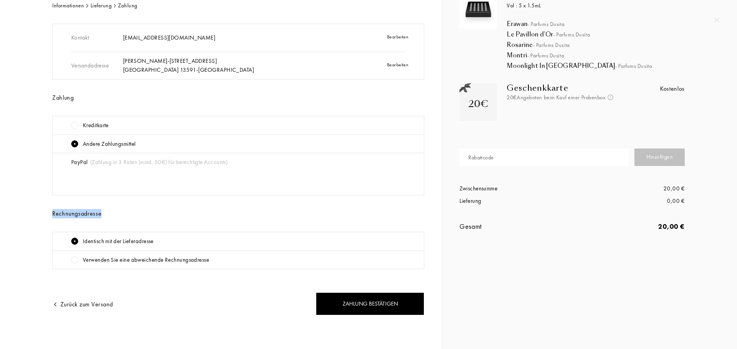
scroll to position [44, 0]
click at [75, 220] on div "Kontakt peise@mittelaltersticker.de Bearbeiten Versandadresse Fabian Peise - Co…" at bounding box center [238, 146] width 372 height 245
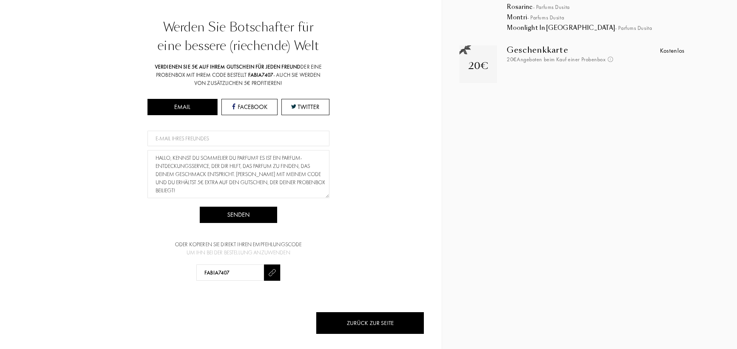
scroll to position [85, 0]
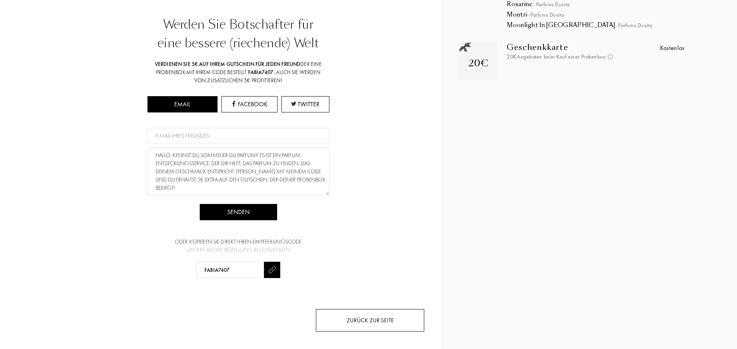
click at [356, 319] on div "Zurück zur Seite" at bounding box center [370, 320] width 108 height 23
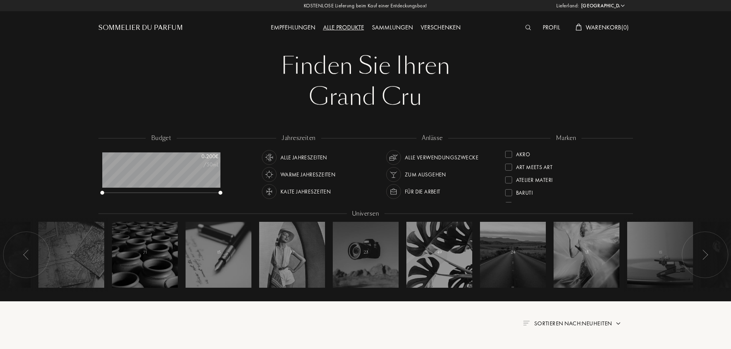
select select "DE"
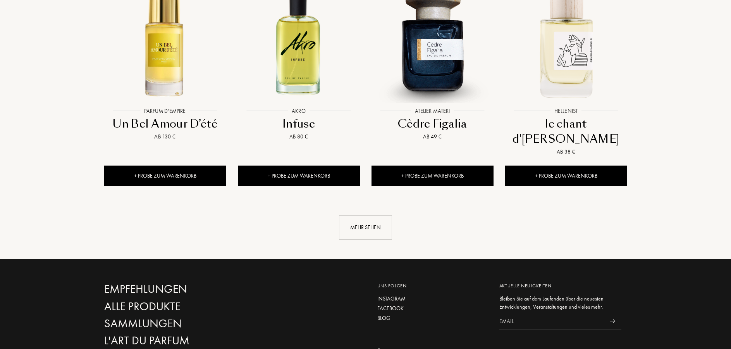
scroll to position [830, 0]
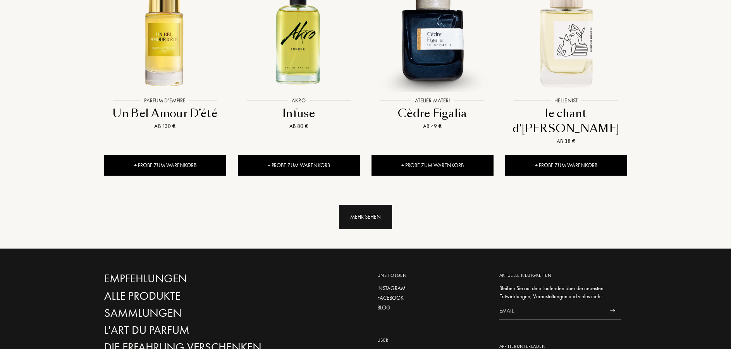
click at [371, 204] on div "Mehr sehen" at bounding box center [365, 216] width 53 height 24
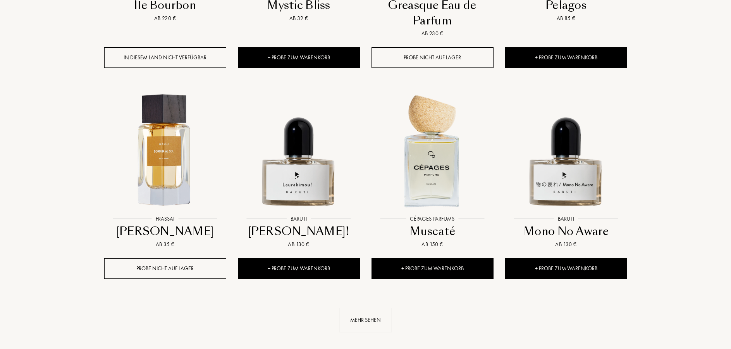
scroll to position [1462, 0]
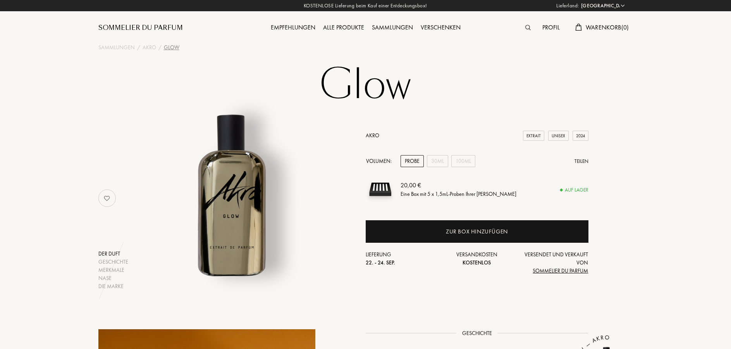
select select "DE"
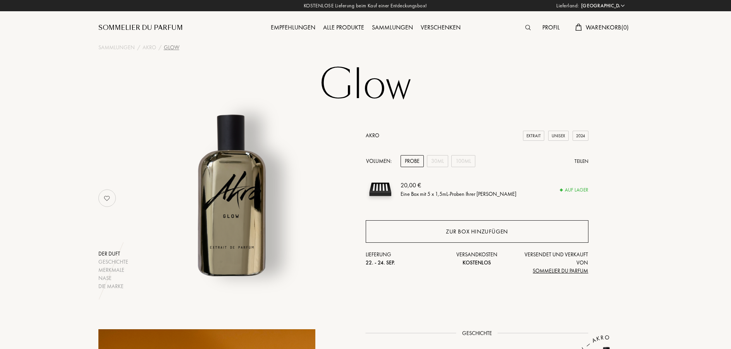
click at [463, 227] on div "Zur Box hinzufügen" at bounding box center [477, 231] width 223 height 22
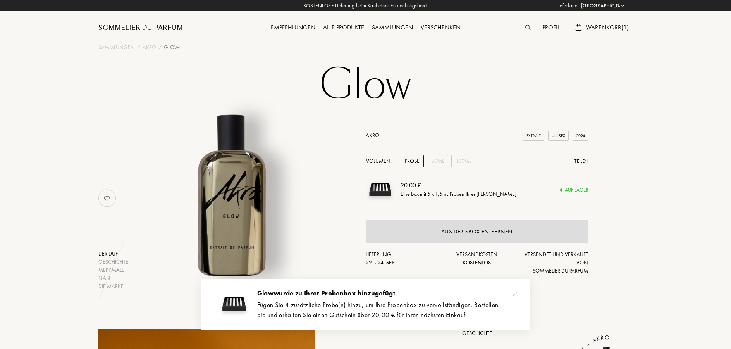
click at [602, 26] on span "Warenkorb ( 1 )" at bounding box center [607, 27] width 43 height 8
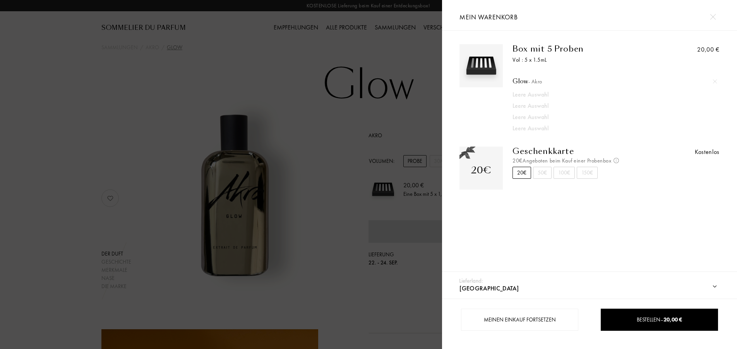
click at [316, 117] on div at bounding box center [221, 174] width 442 height 349
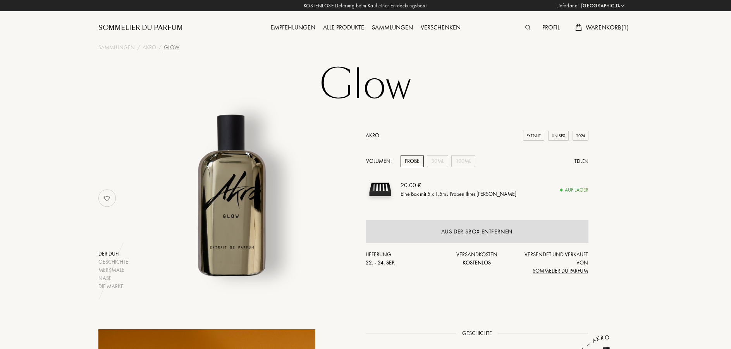
select select "DE"
click at [602, 30] on span "Warenkorb ( 1 )" at bounding box center [607, 27] width 43 height 8
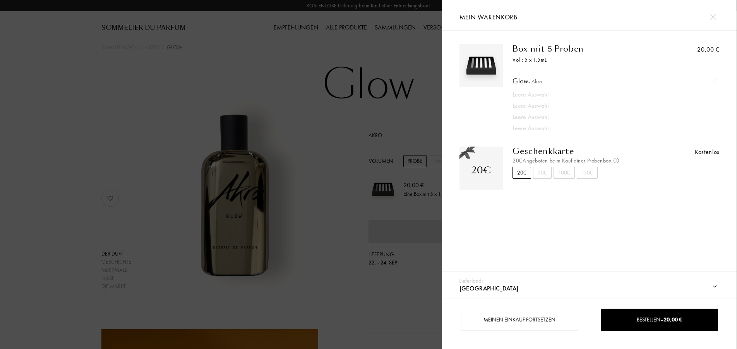
click at [294, 115] on div at bounding box center [221, 174] width 442 height 349
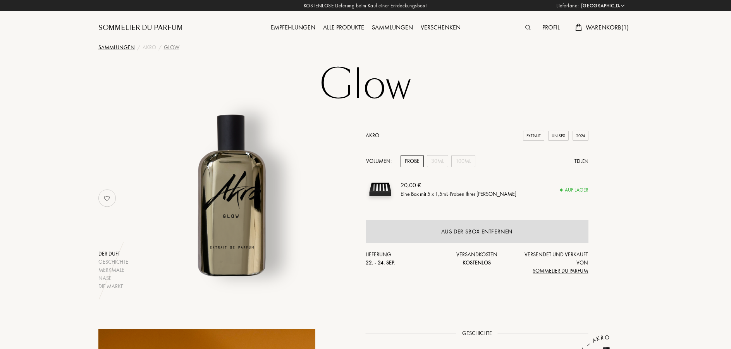
click at [125, 50] on div "Sammlungen" at bounding box center [116, 47] width 36 height 8
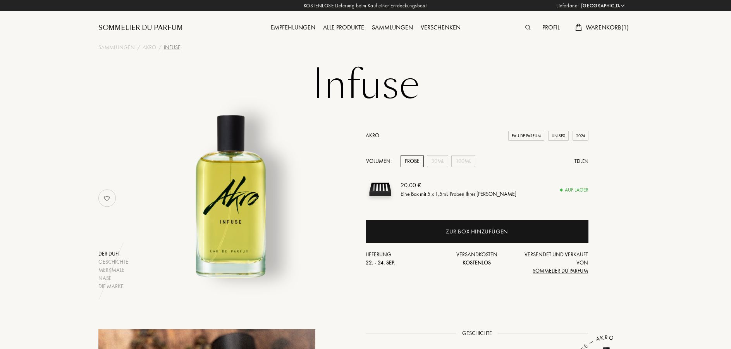
select select "DE"
click at [526, 25] on div at bounding box center [529, 28] width 17 height 10
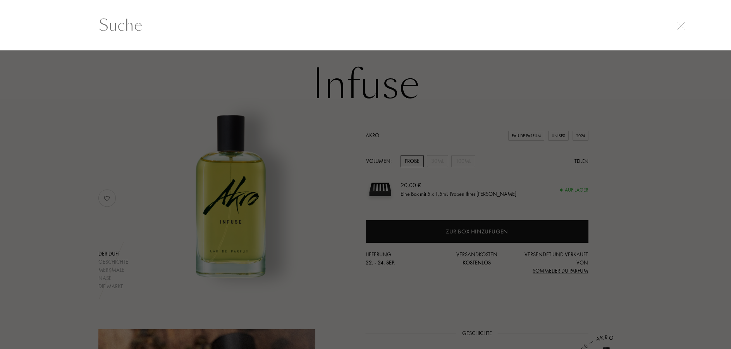
scroll to position [0, 0]
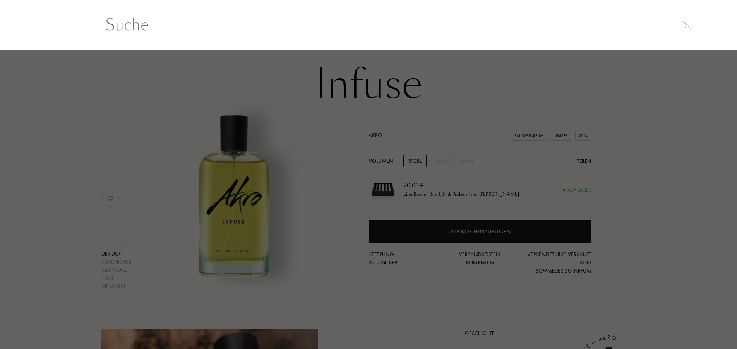
click at [230, 155] on div at bounding box center [368, 199] width 737 height 299
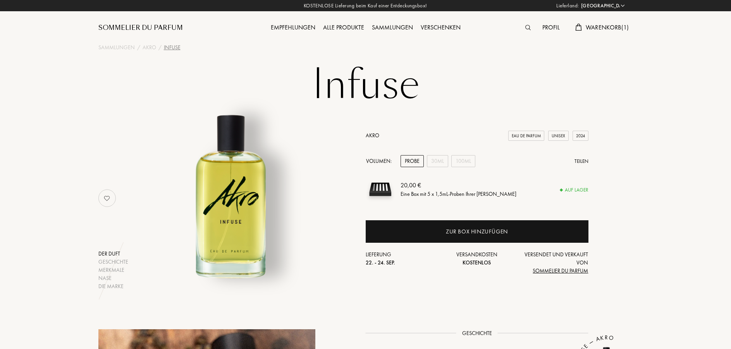
click at [230, 155] on img at bounding box center [232, 194] width 192 height 192
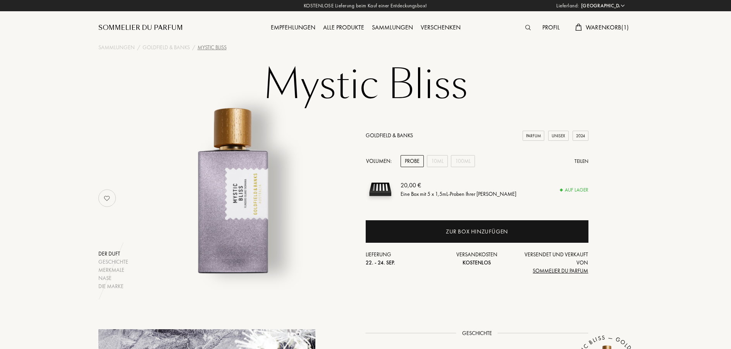
select select "DE"
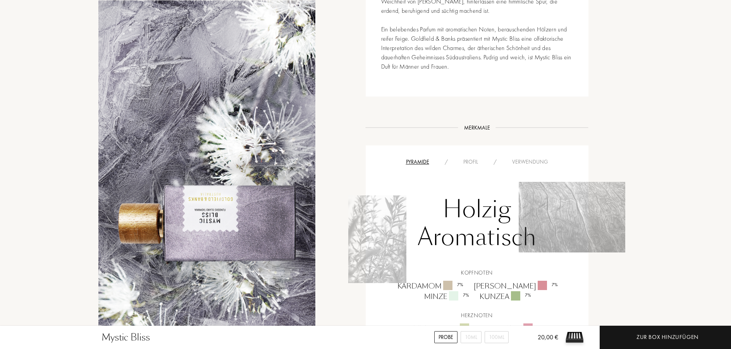
scroll to position [553, 0]
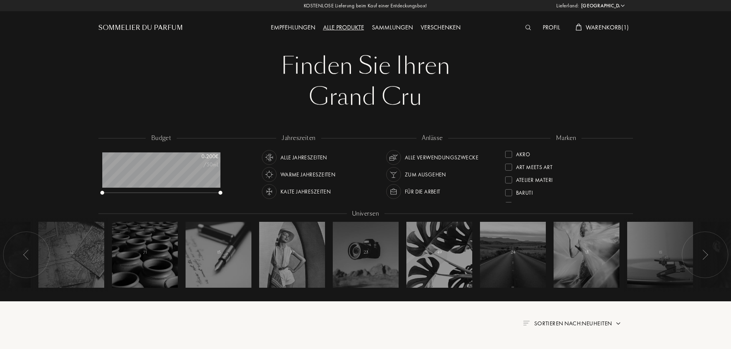
select select "DE"
click at [505, 181] on div "marken Akro Art Meets Art Atelier Materi Baruti Binet-Papillon Cépages Parfums …" at bounding box center [566, 169] width 134 height 70
click at [509, 179] on div at bounding box center [508, 182] width 7 height 7
click at [510, 193] on div at bounding box center [508, 192] width 7 height 7
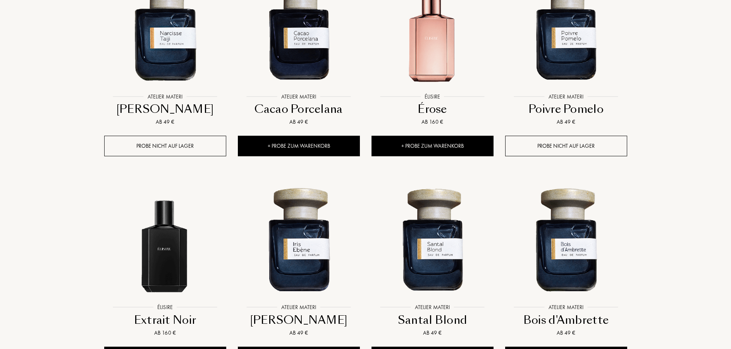
scroll to position [751, 0]
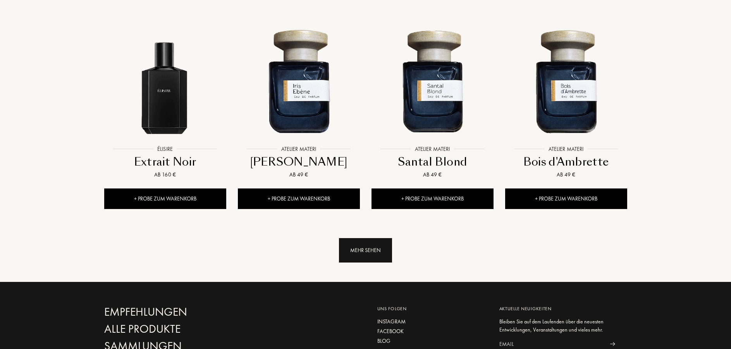
click at [346, 249] on div "Mehr sehen" at bounding box center [365, 250] width 53 height 24
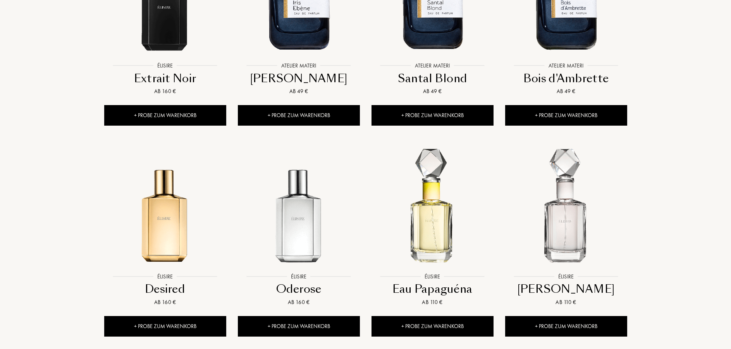
scroll to position [869, 0]
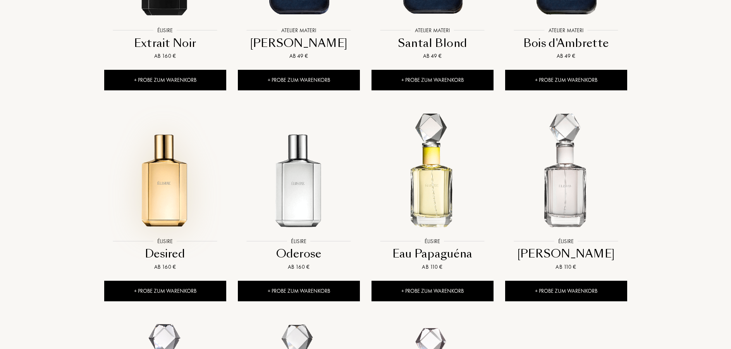
click at [167, 205] on img at bounding box center [165, 172] width 120 height 120
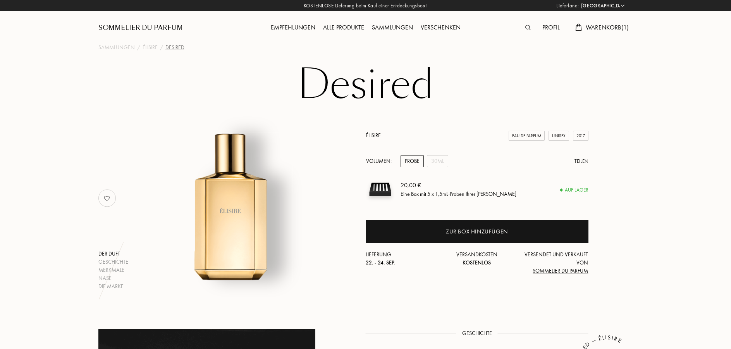
select select "DE"
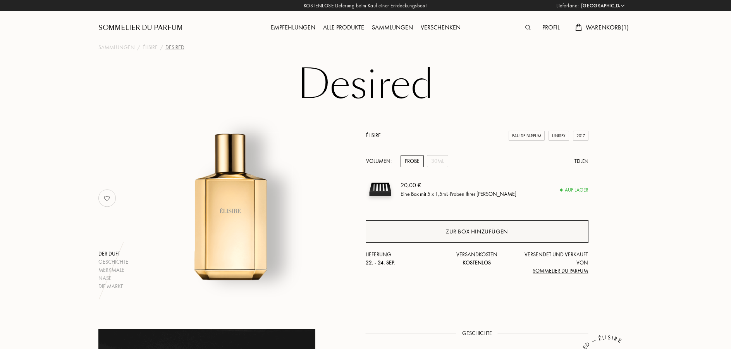
click at [479, 229] on div "Zur Box hinzufügen" at bounding box center [477, 231] width 62 height 9
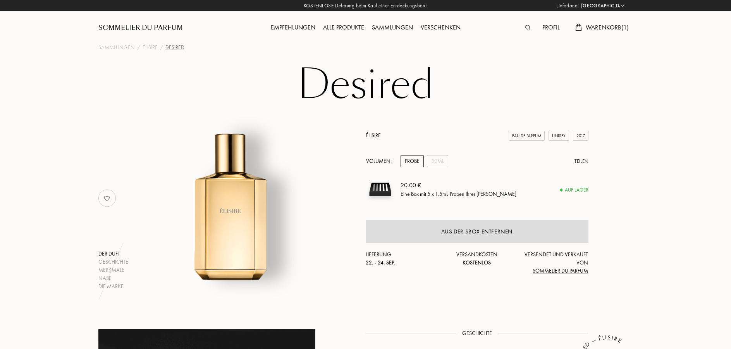
click at [526, 26] on img at bounding box center [527, 27] width 5 height 5
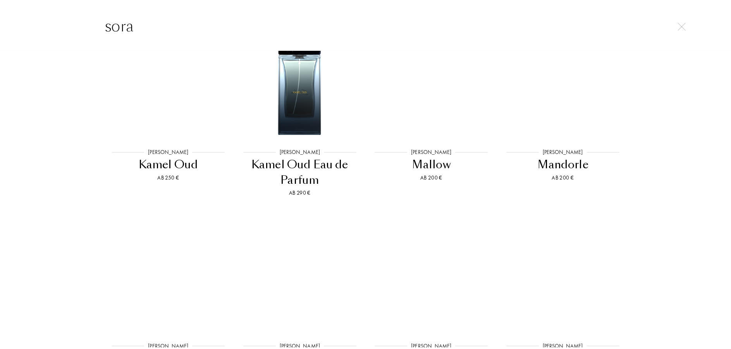
scroll to position [525, 0]
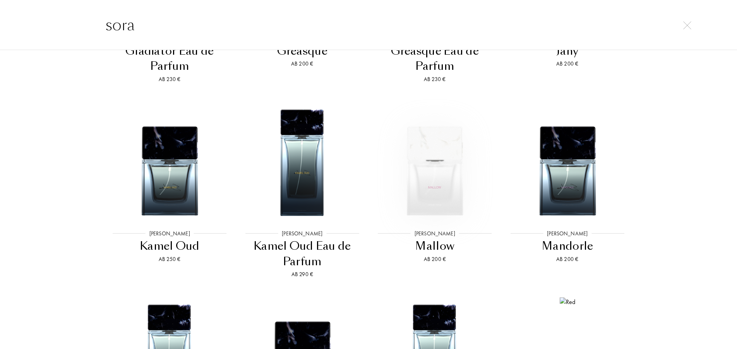
type input "sora"
click at [433, 163] on img at bounding box center [434, 160] width 119 height 119
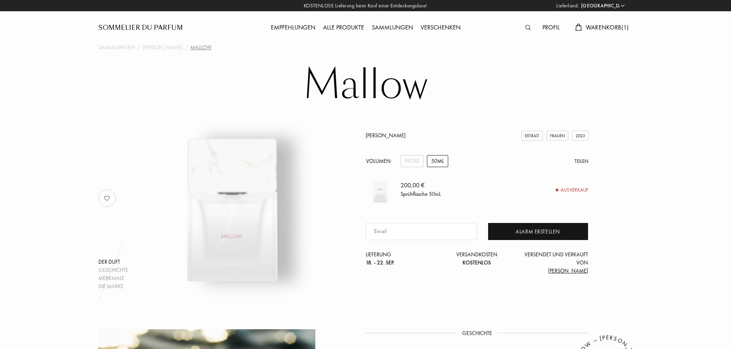
select select "DE"
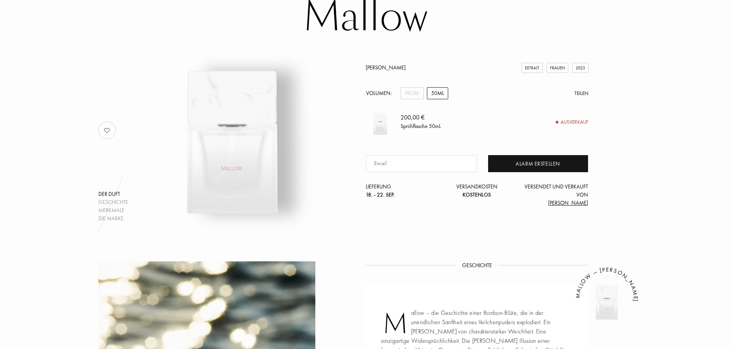
scroll to position [62, 0]
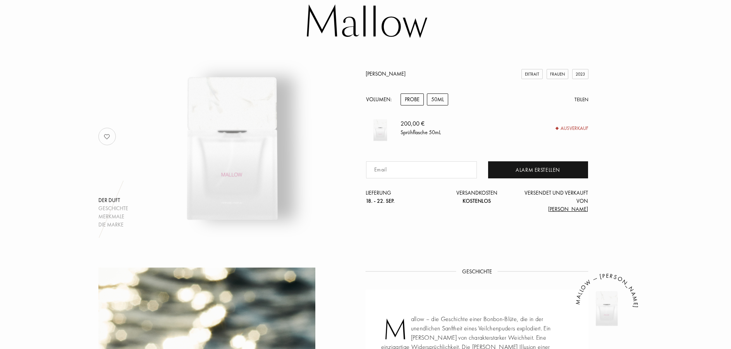
click at [411, 101] on div "Probe" at bounding box center [411, 99] width 23 height 12
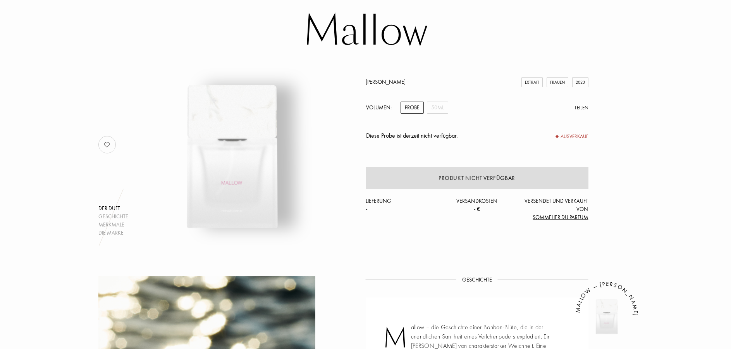
scroll to position [0, 0]
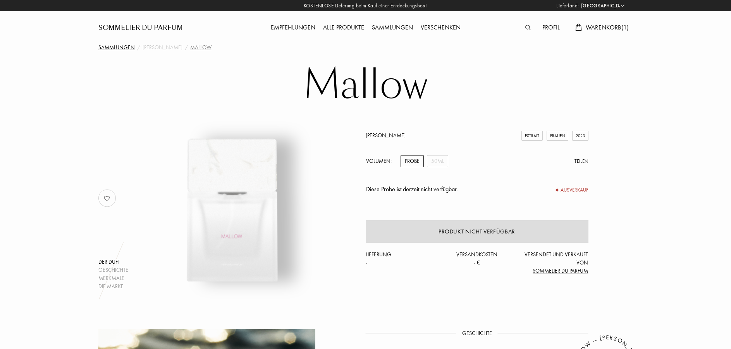
click at [114, 46] on div "Sammlungen" at bounding box center [116, 47] width 36 height 8
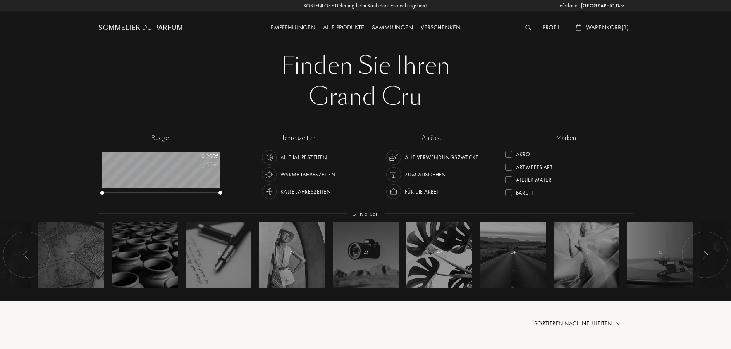
select select "DE"
click at [599, 29] on span "Warenkorb ( 1 )" at bounding box center [607, 27] width 43 height 8
